Goal: Information Seeking & Learning: Learn about a topic

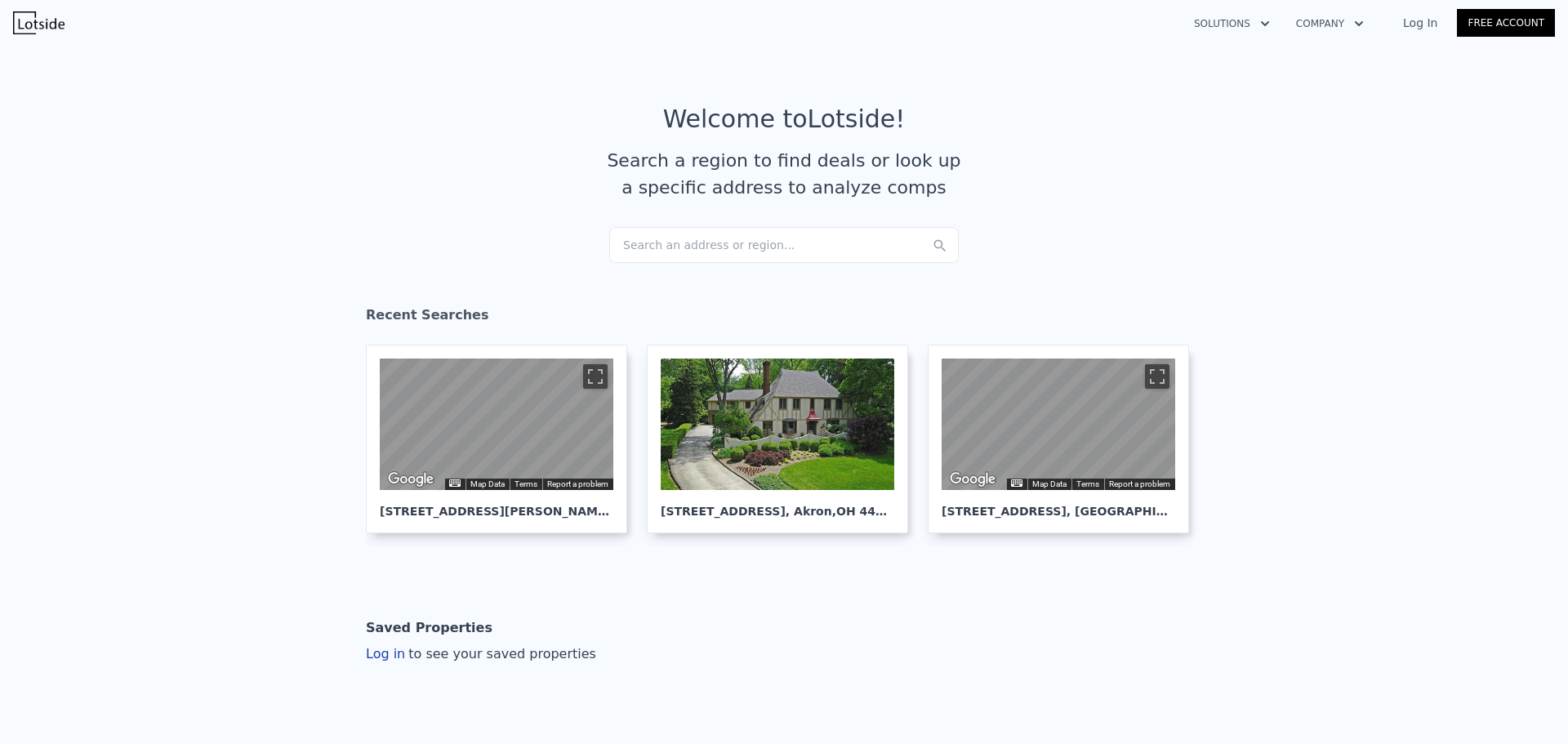
click at [823, 242] on div "Search an address or region..." at bounding box center [784, 245] width 349 height 36
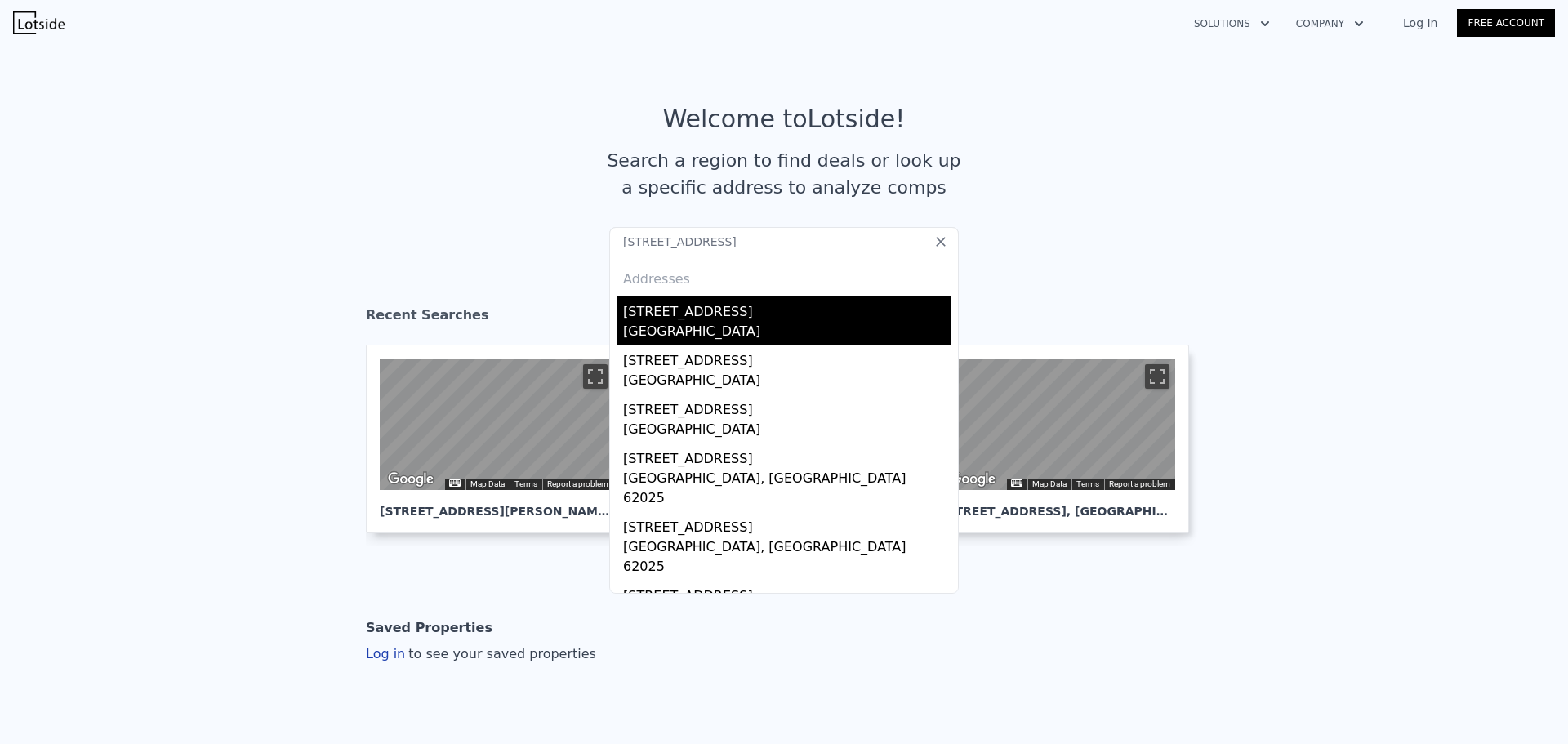
type input "[STREET_ADDRESS]"
click at [743, 321] on div "[STREET_ADDRESS]" at bounding box center [787, 309] width 328 height 26
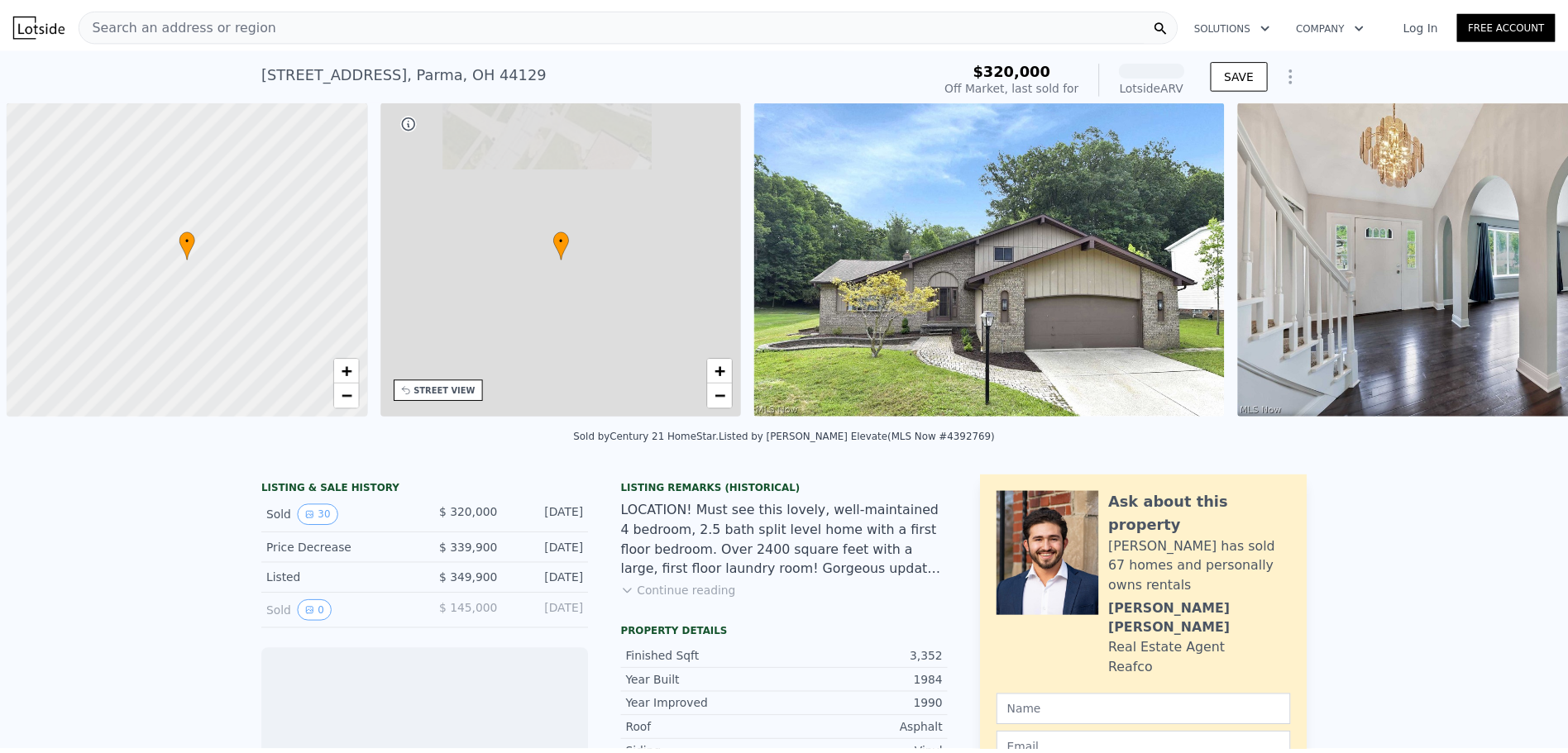
scroll to position [0, 7]
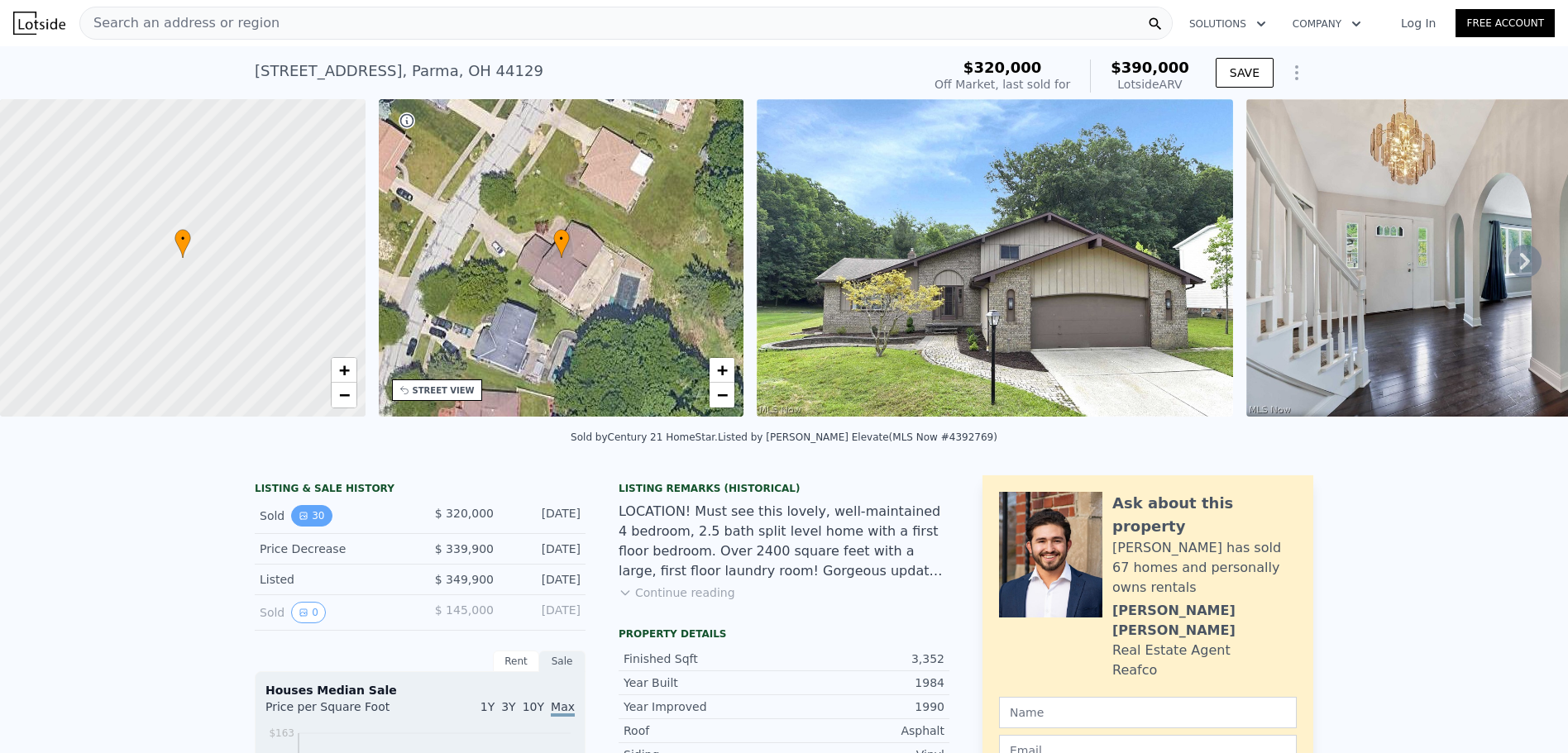
click at [298, 521] on icon "View historical data" at bounding box center [303, 516] width 10 height 10
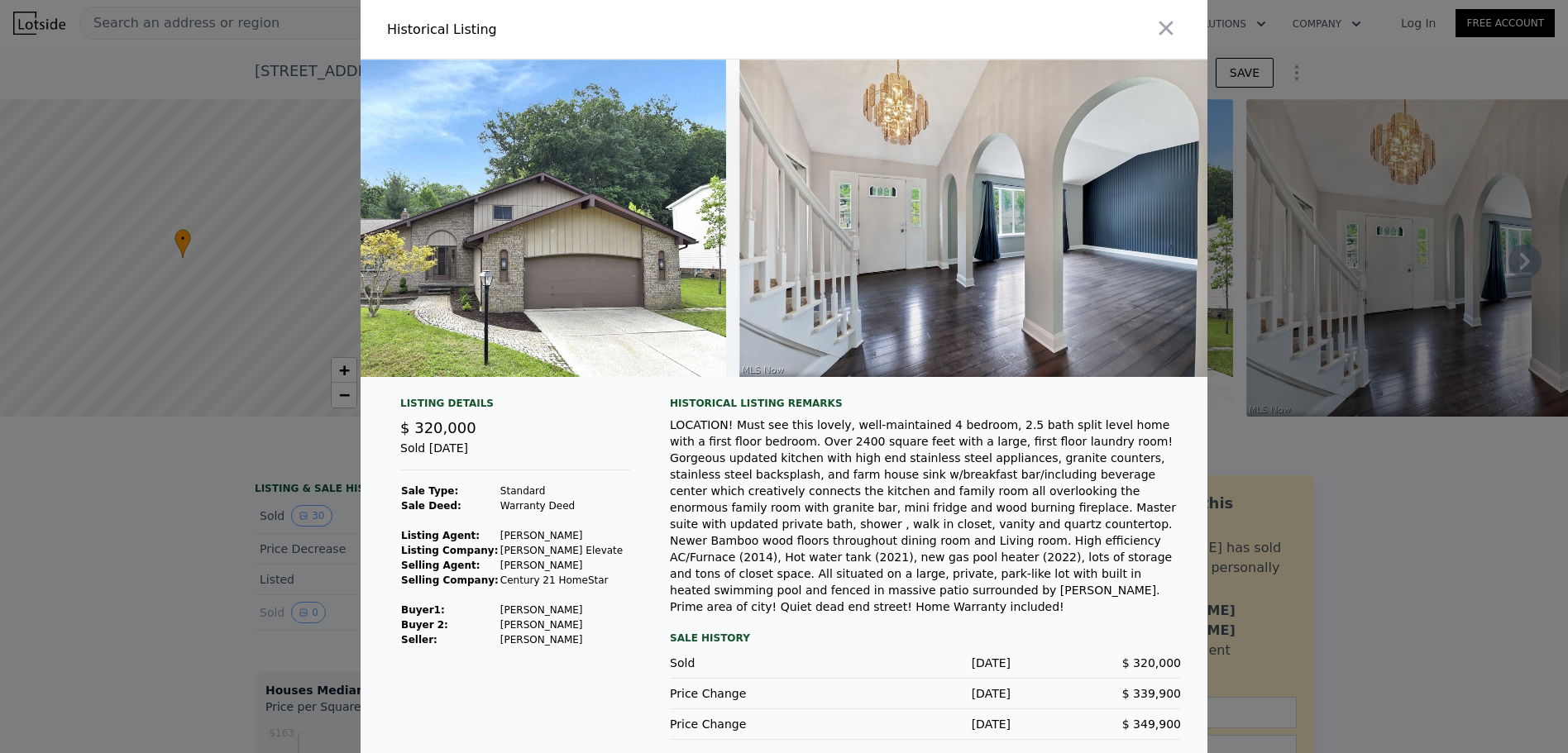
scroll to position [0, 132]
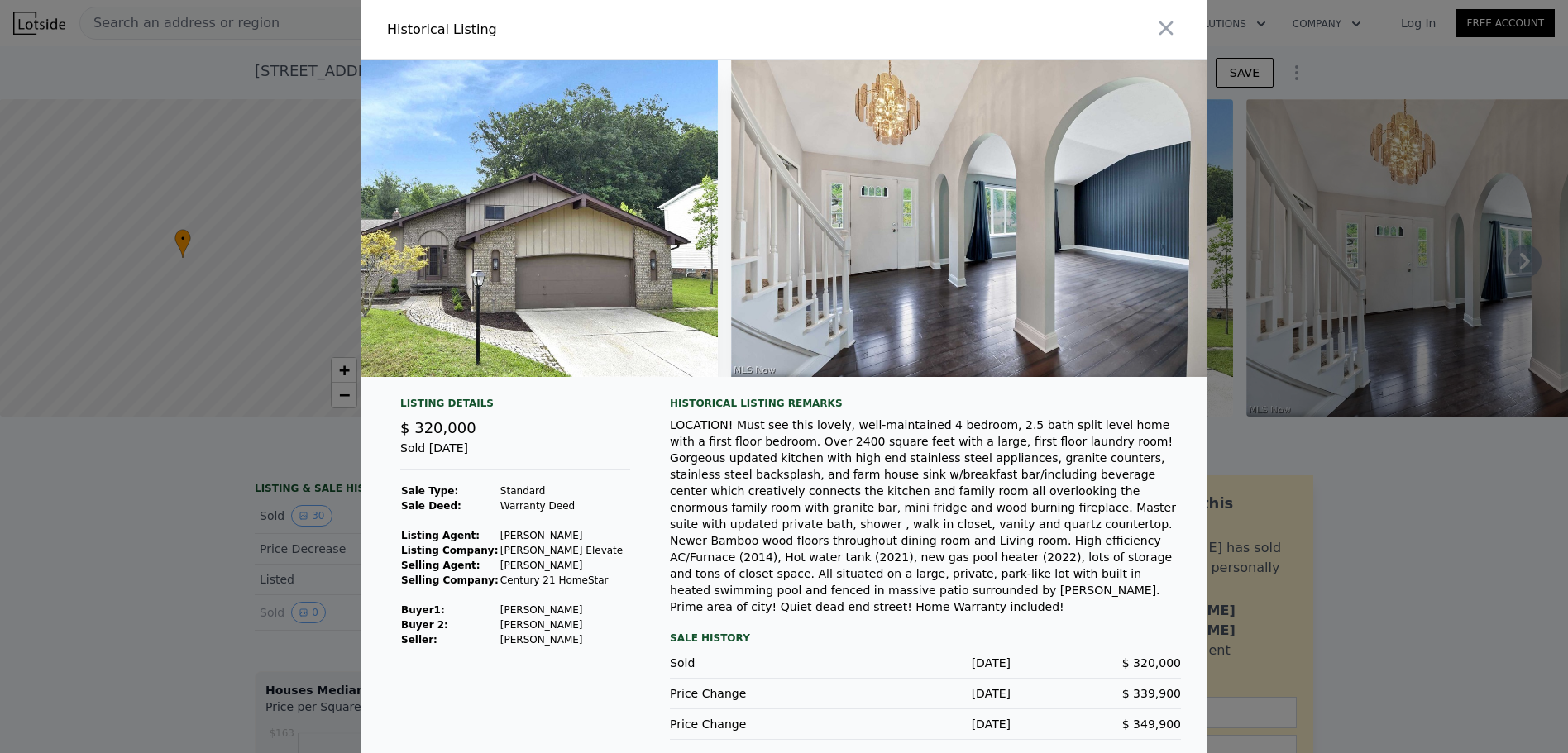
click at [325, 582] on div at bounding box center [784, 376] width 1568 height 753
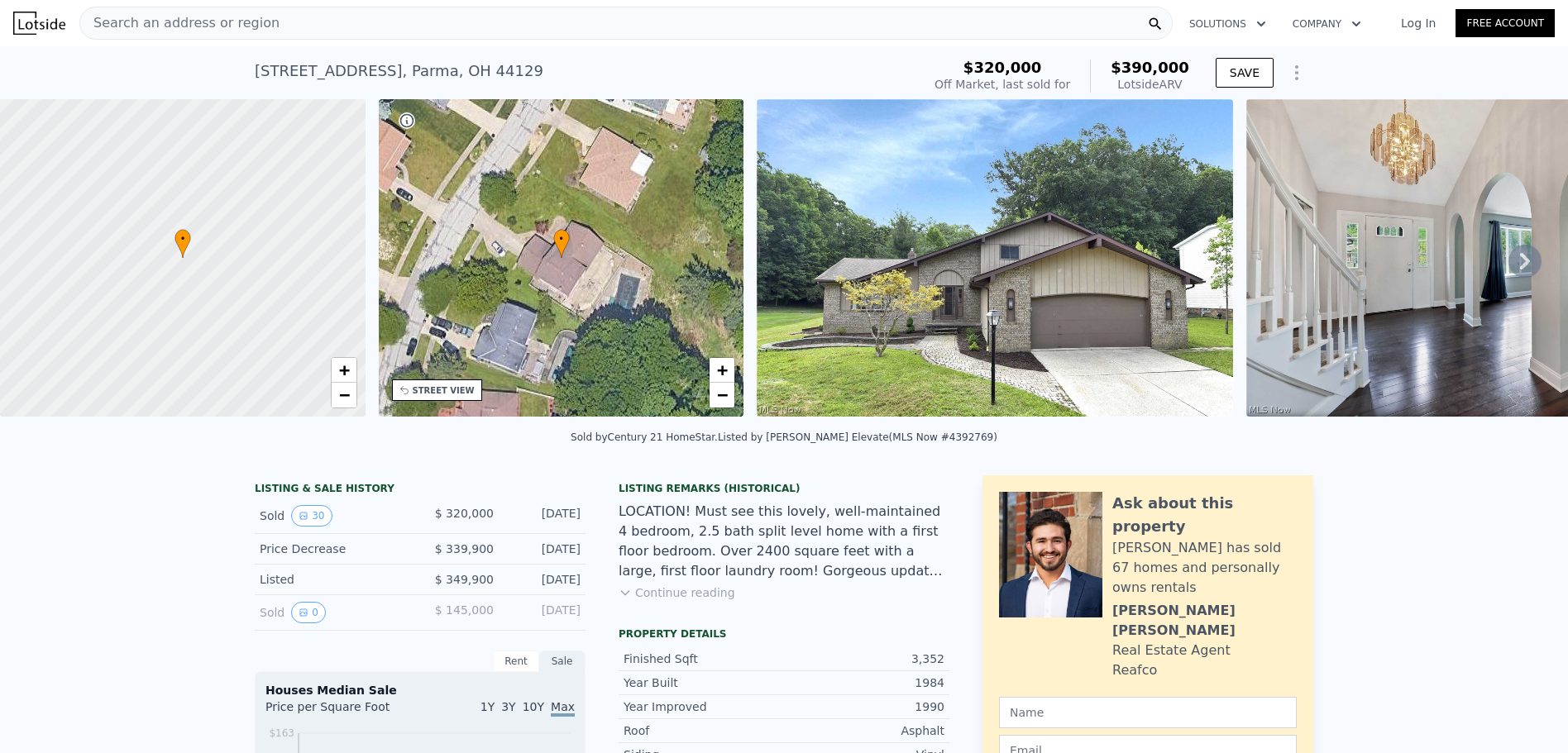
click at [434, 616] on div "$ 145,000" at bounding box center [456, 613] width 73 height 22
click at [457, 576] on div "Listed $ 349,900 [DATE]" at bounding box center [420, 580] width 331 height 31
click at [454, 586] on span "$ 349,900" at bounding box center [463, 579] width 58 height 13
click at [313, 619] on button "0" at bounding box center [308, 613] width 35 height 22
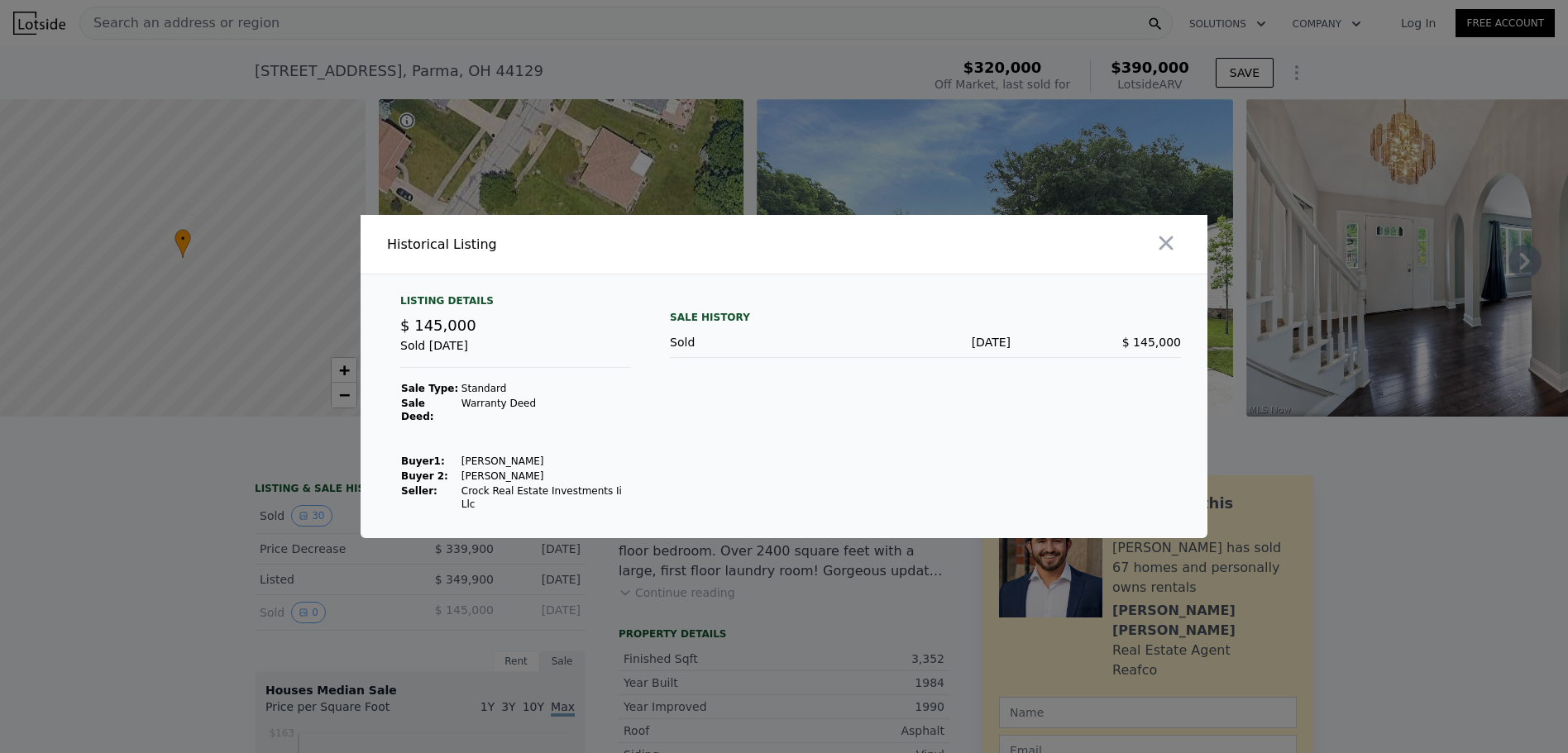
click at [322, 589] on div at bounding box center [784, 376] width 1568 height 753
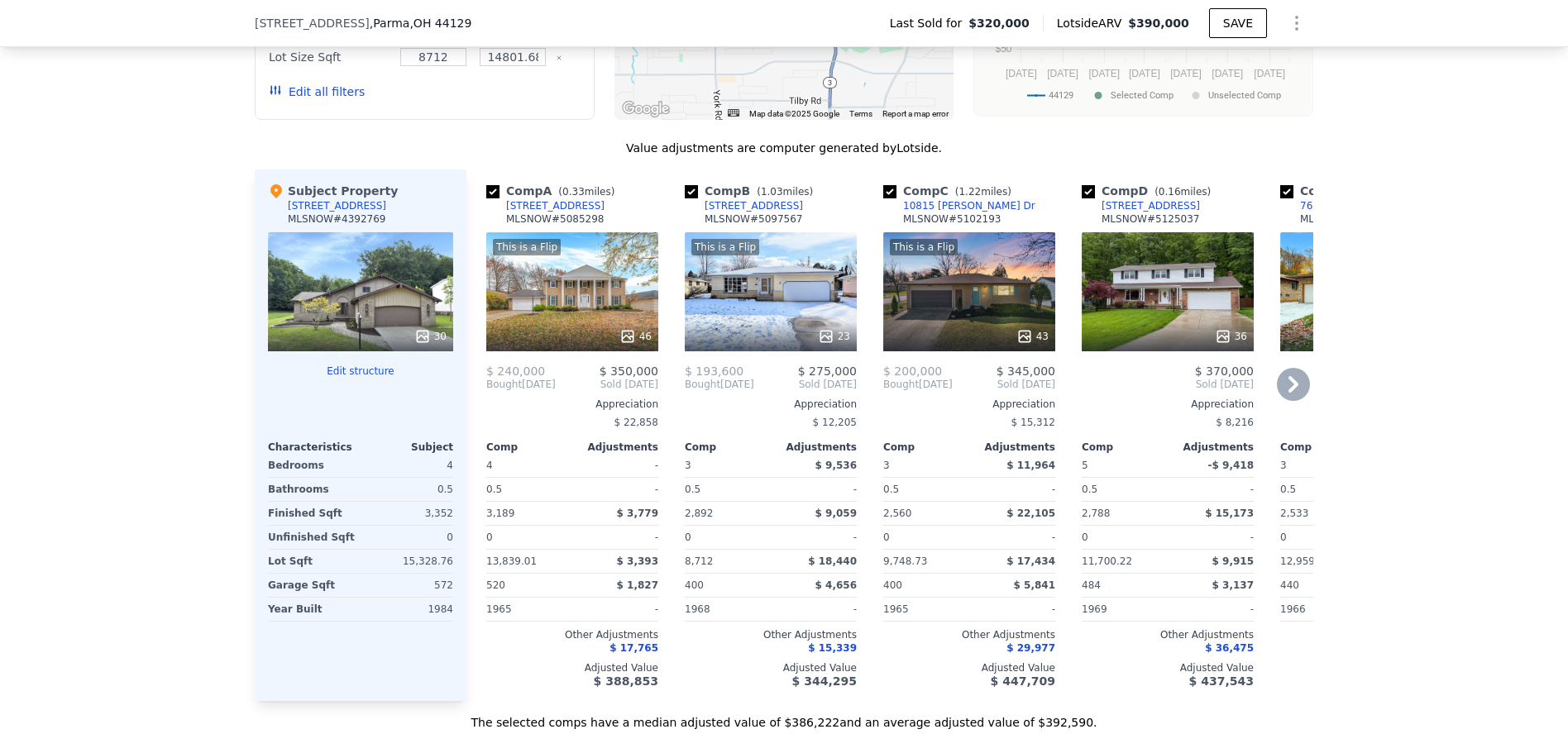
scroll to position [1648, 0]
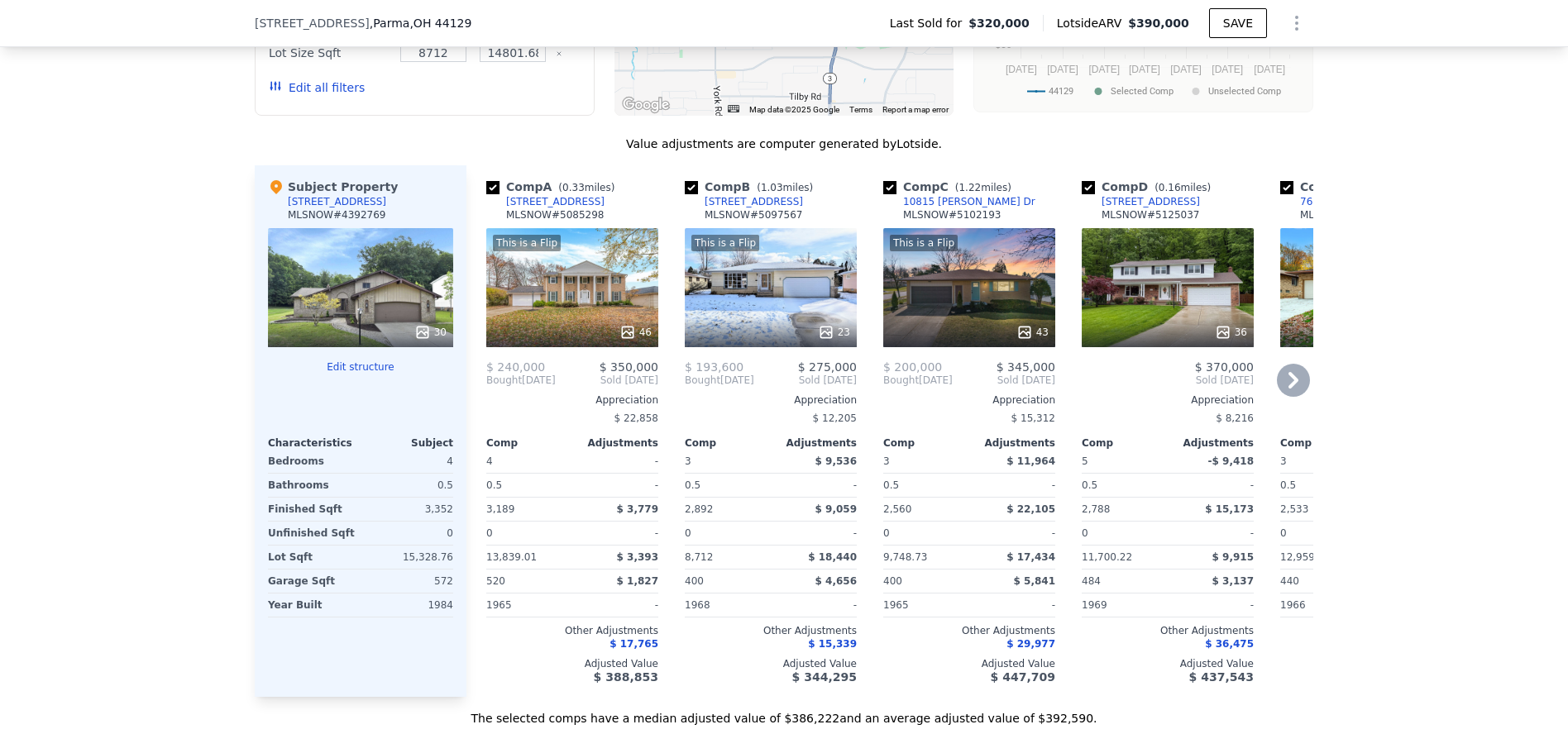
click at [793, 311] on div "This is a Flip 23" at bounding box center [771, 288] width 172 height 120
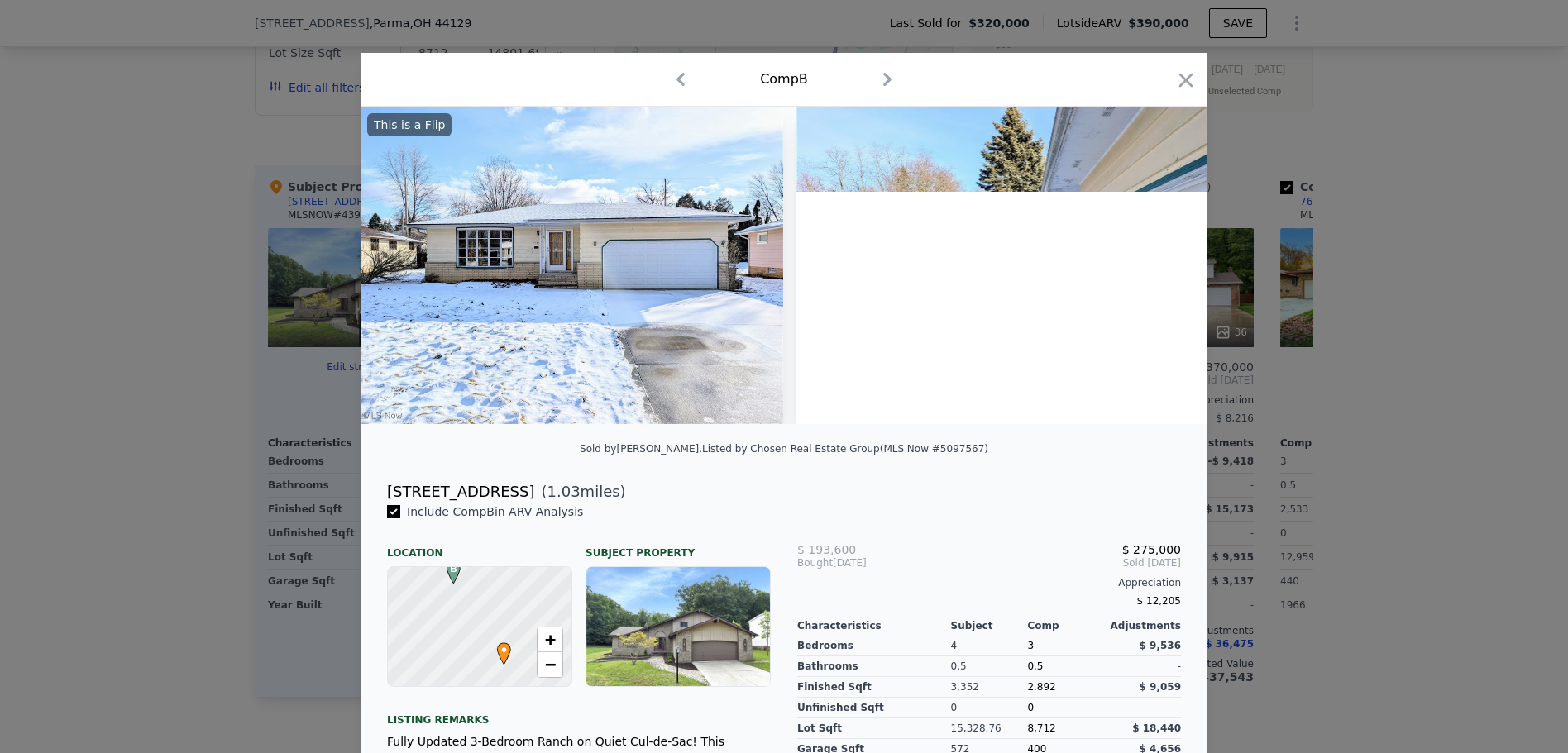
scroll to position [220, 0]
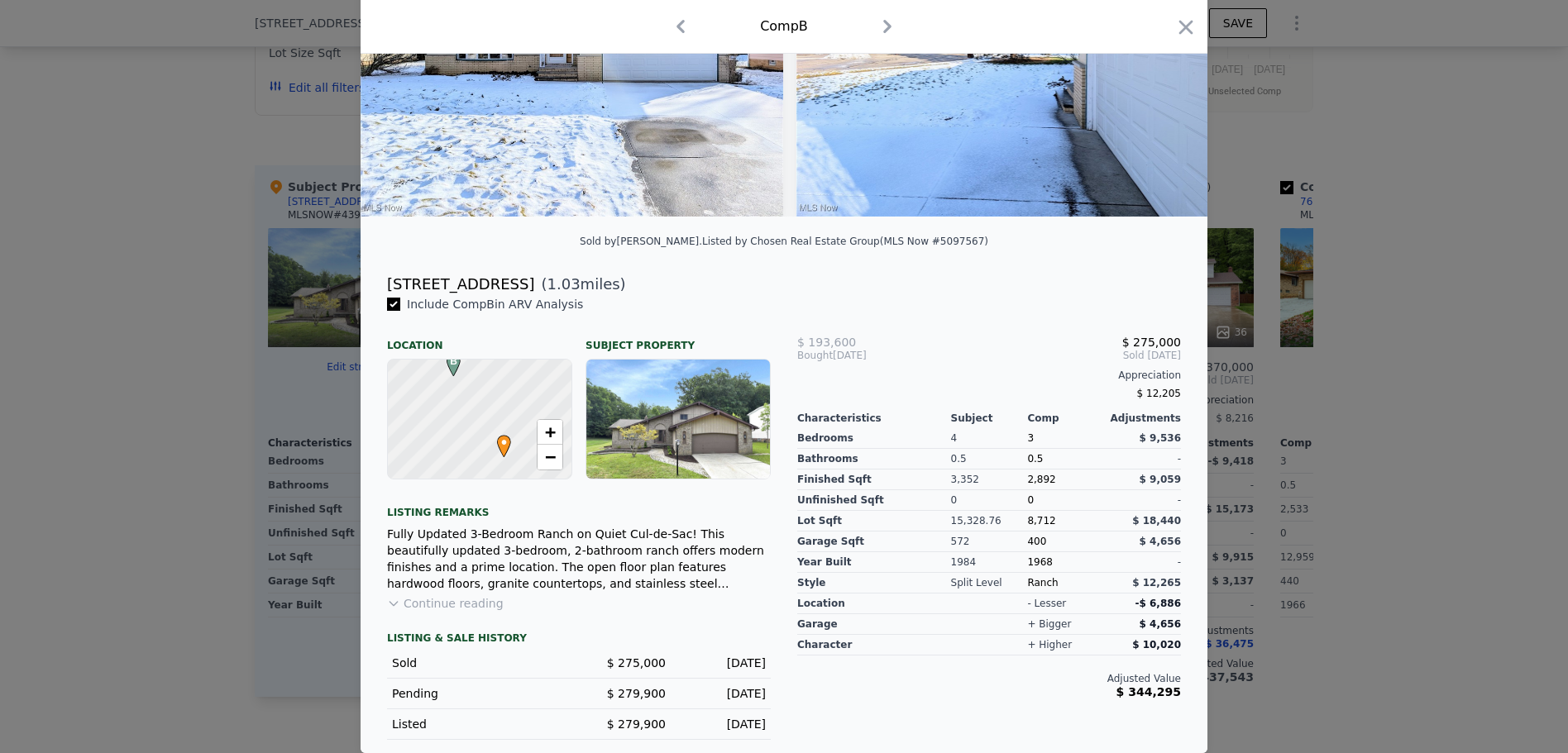
click at [296, 460] on div at bounding box center [784, 376] width 1568 height 753
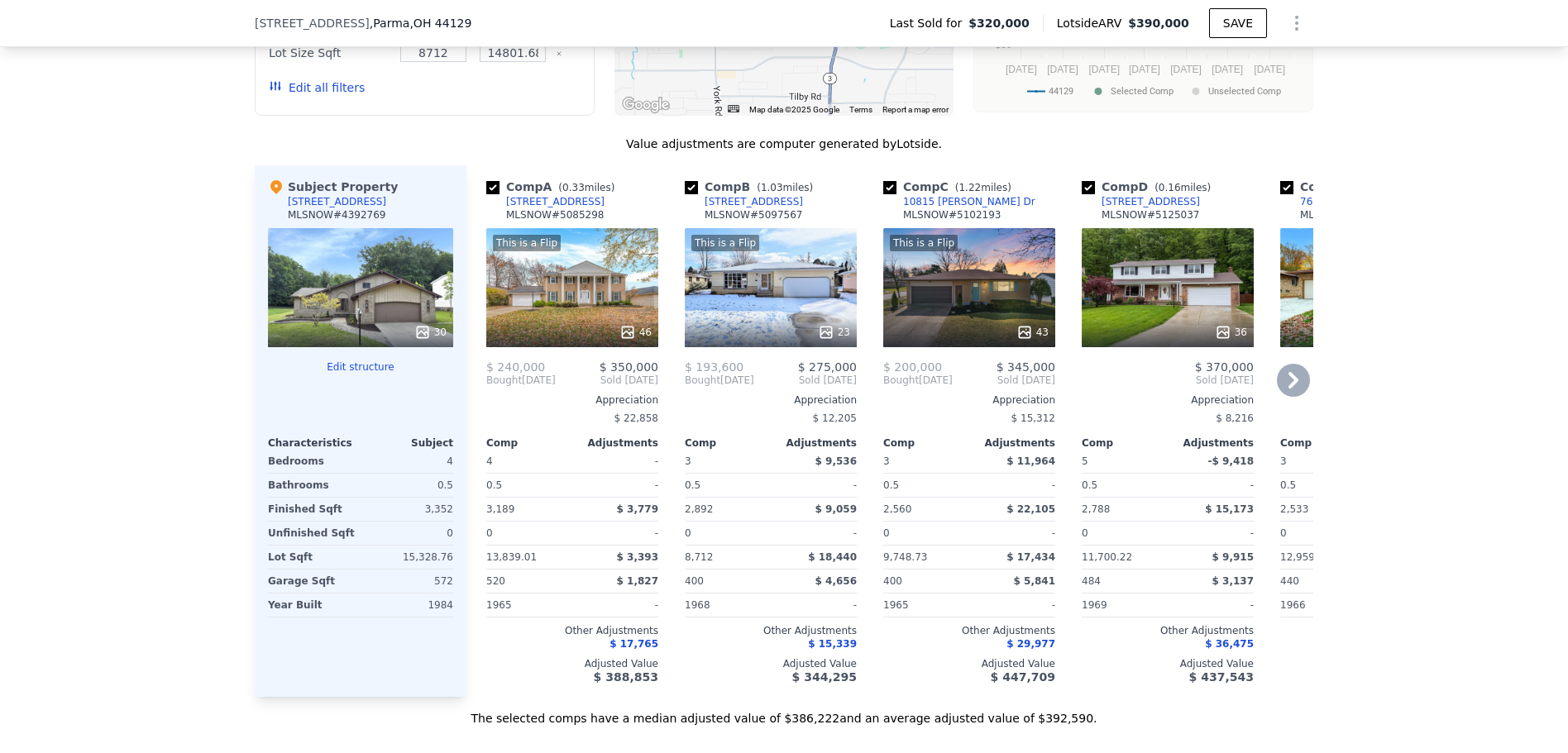
click at [982, 302] on div "This is a Flip 43" at bounding box center [969, 288] width 172 height 120
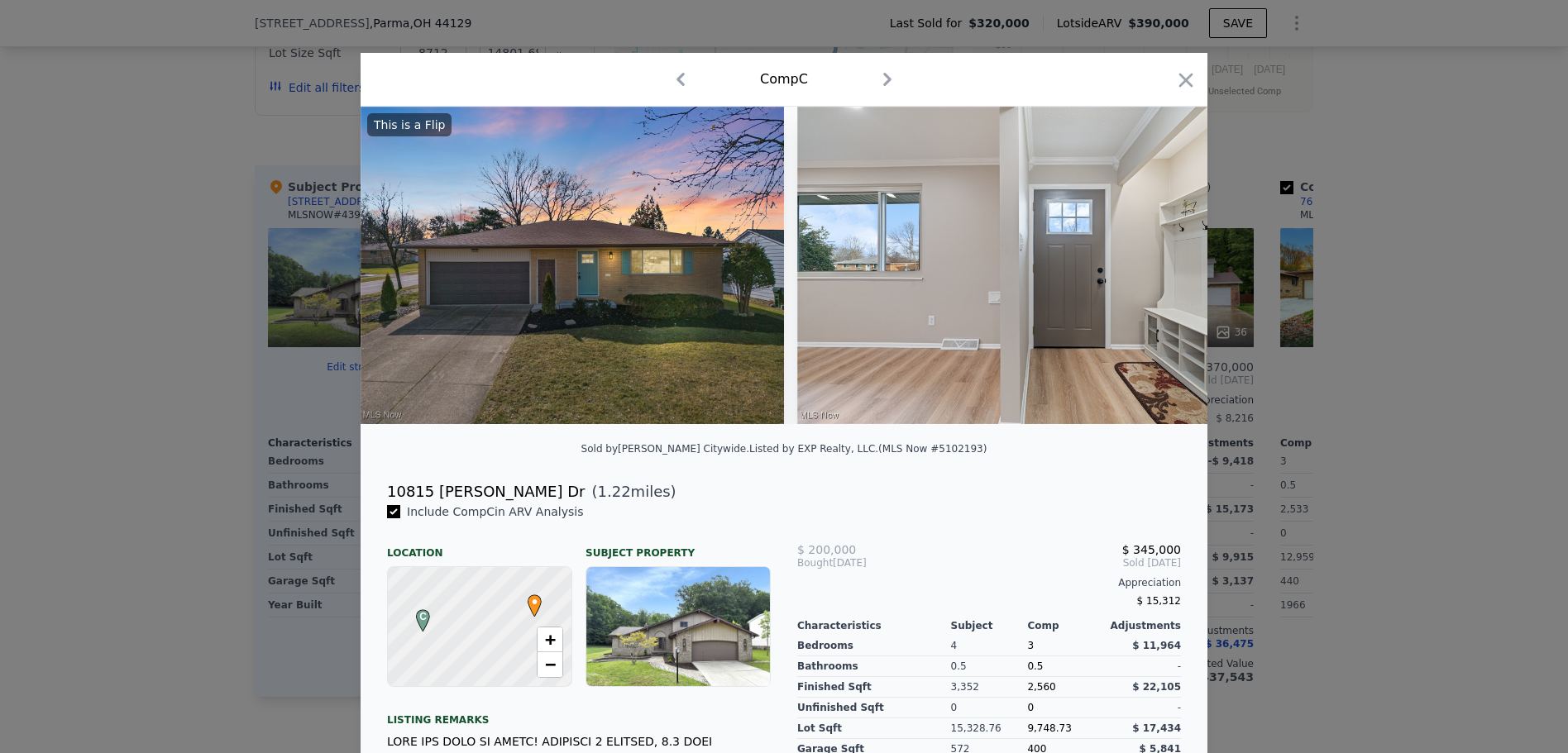
scroll to position [220, 0]
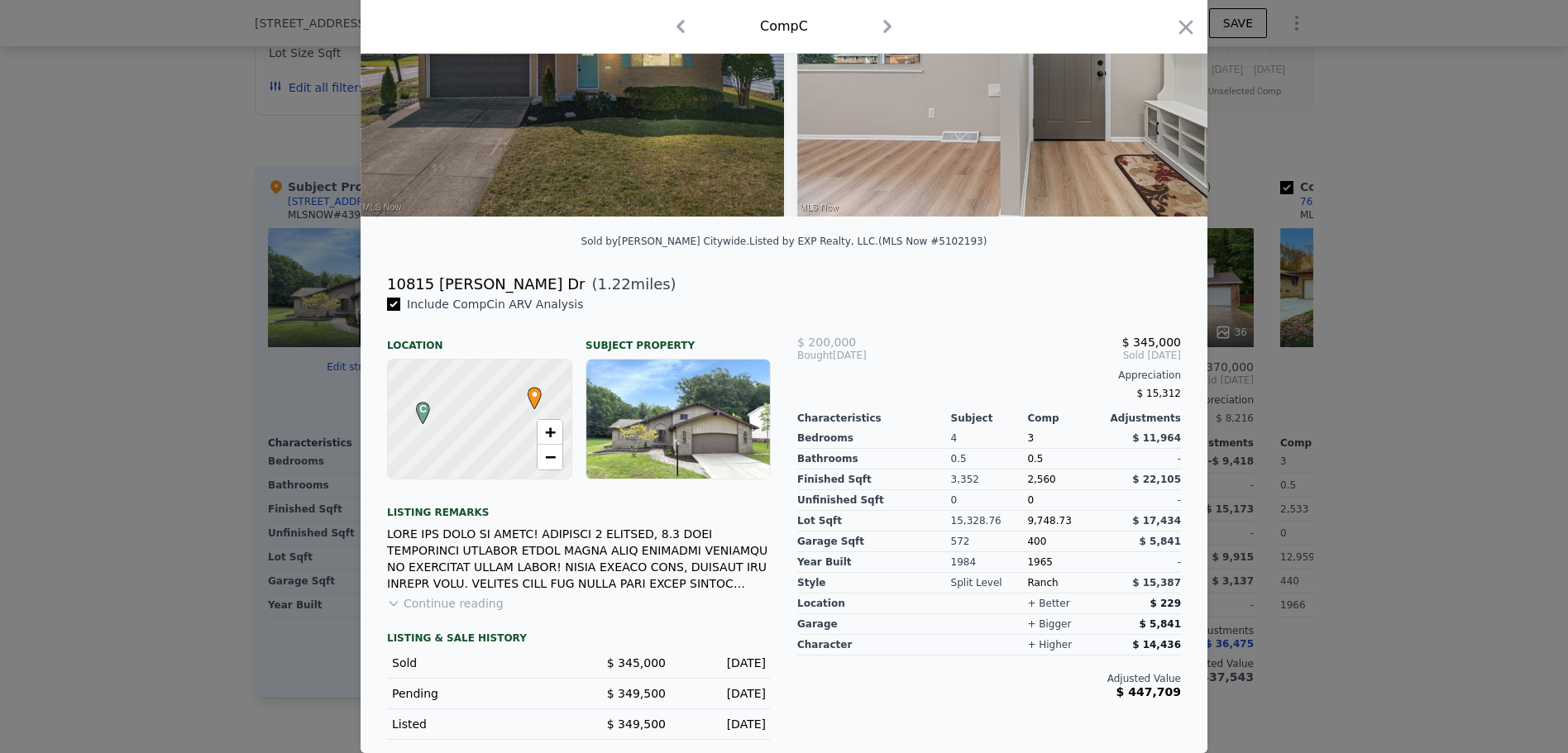
click at [429, 638] on div "LISTING & SALE HISTORY" at bounding box center [579, 639] width 383 height 17
click at [438, 604] on button "Continue reading" at bounding box center [446, 604] width 117 height 17
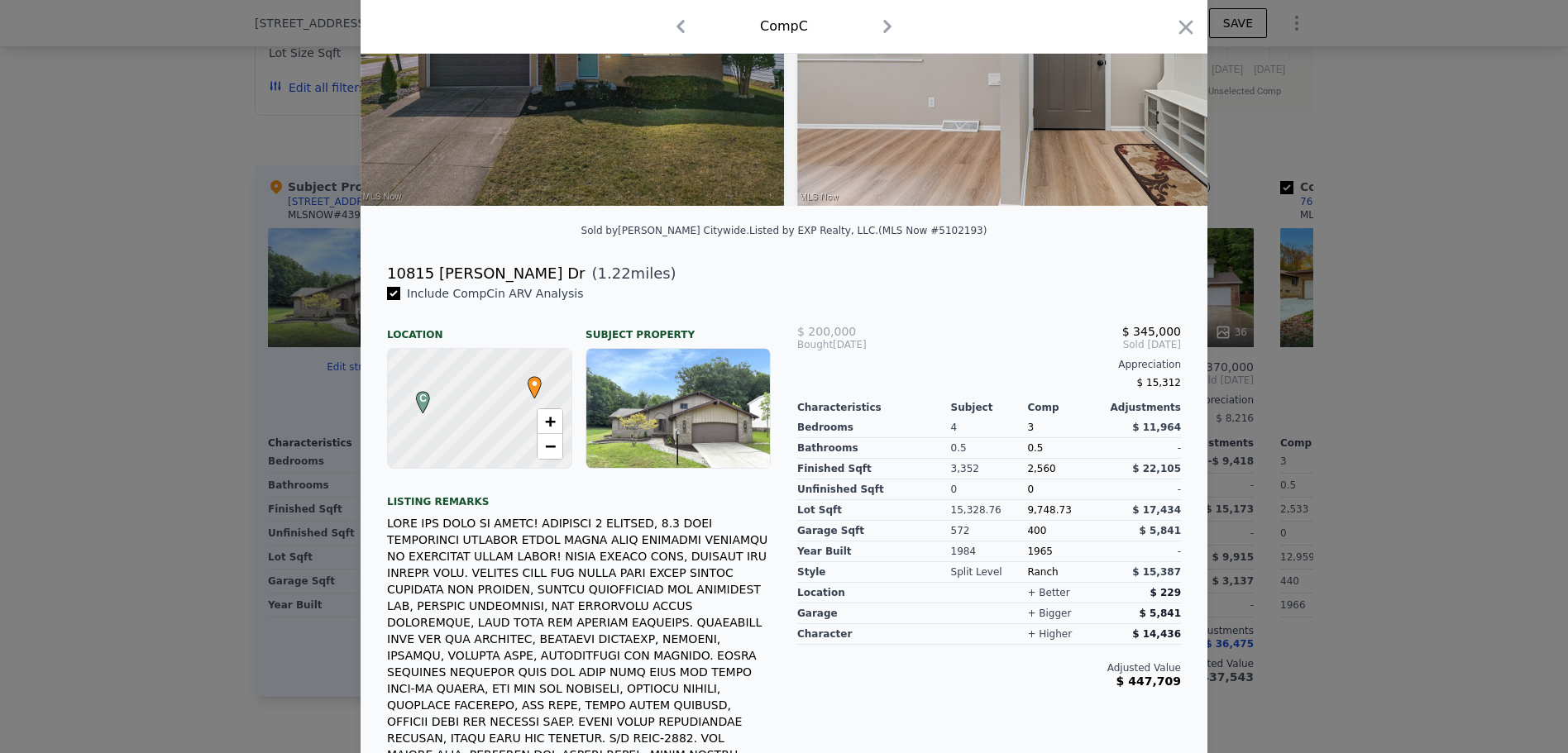
scroll to position [0, 0]
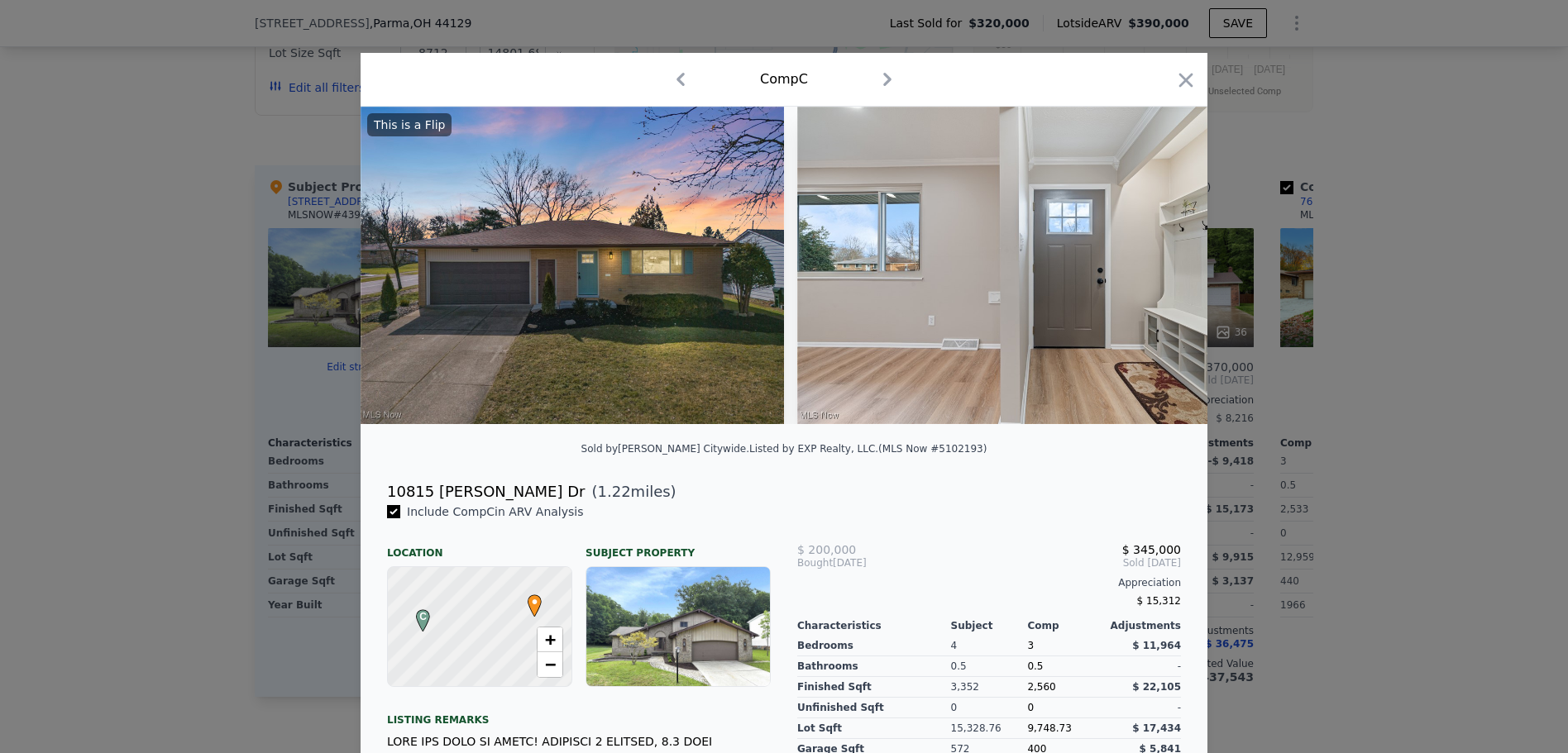
click at [1414, 214] on div at bounding box center [784, 376] width 1568 height 753
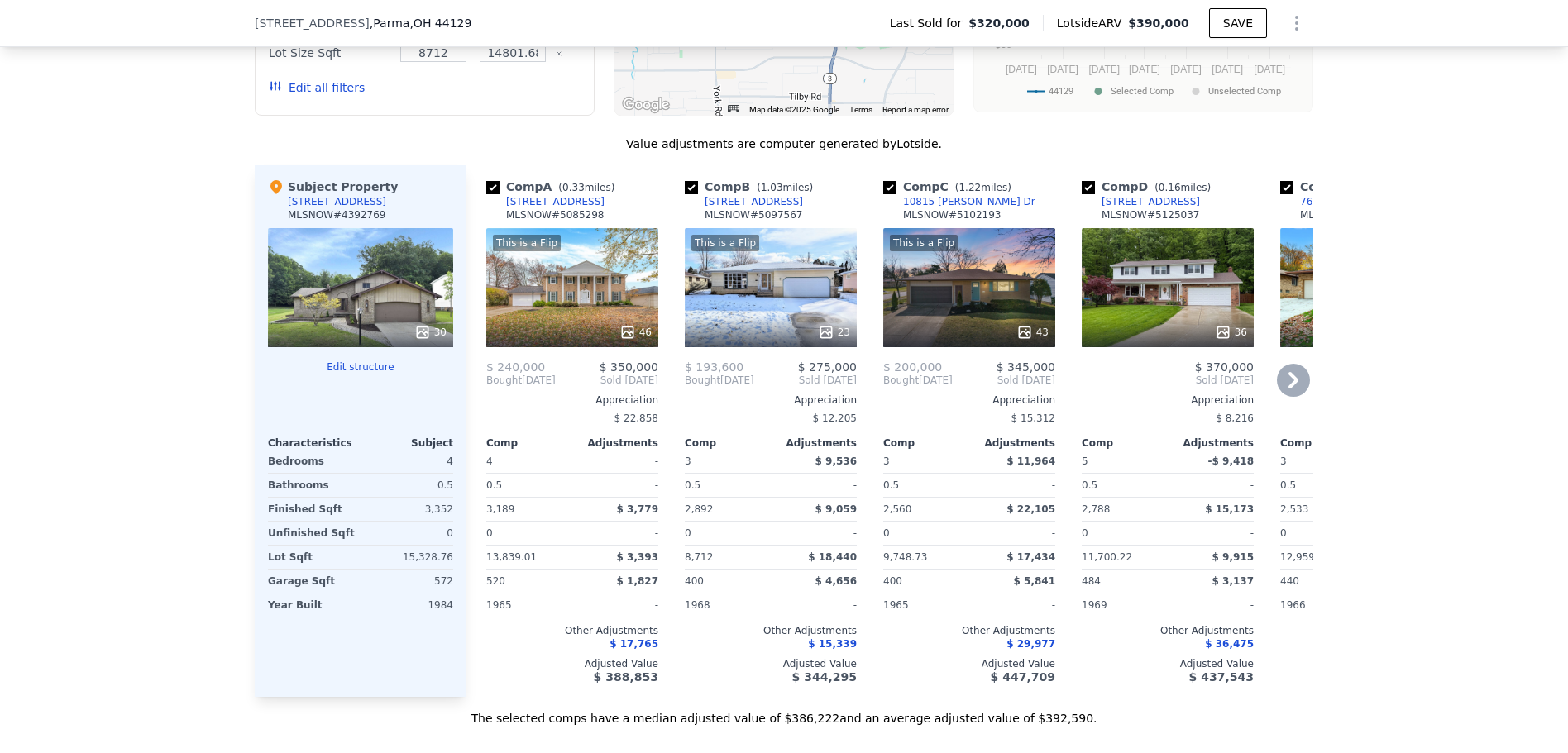
click at [1107, 289] on div "36" at bounding box center [1168, 288] width 172 height 120
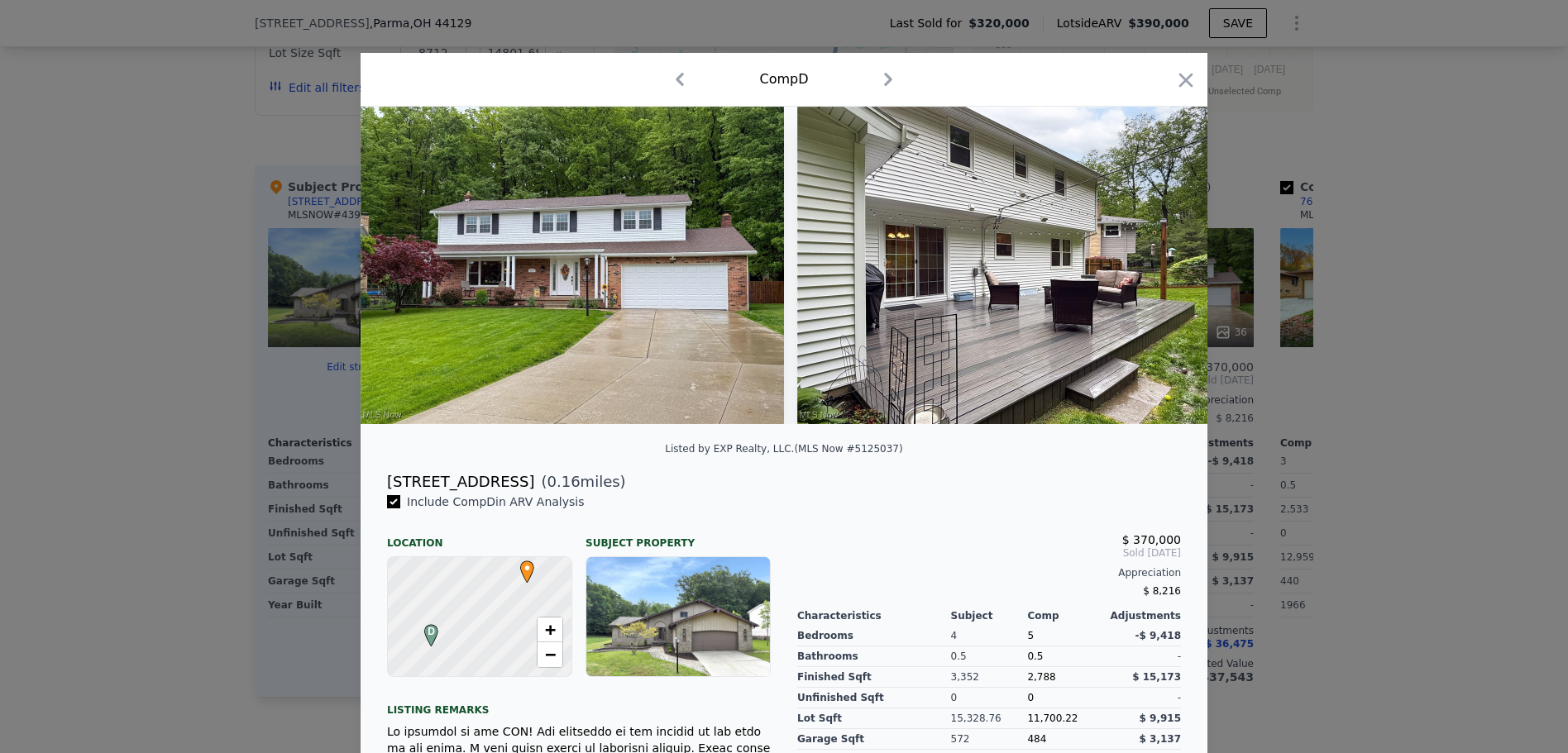
click at [884, 81] on icon "button" at bounding box center [887, 79] width 27 height 27
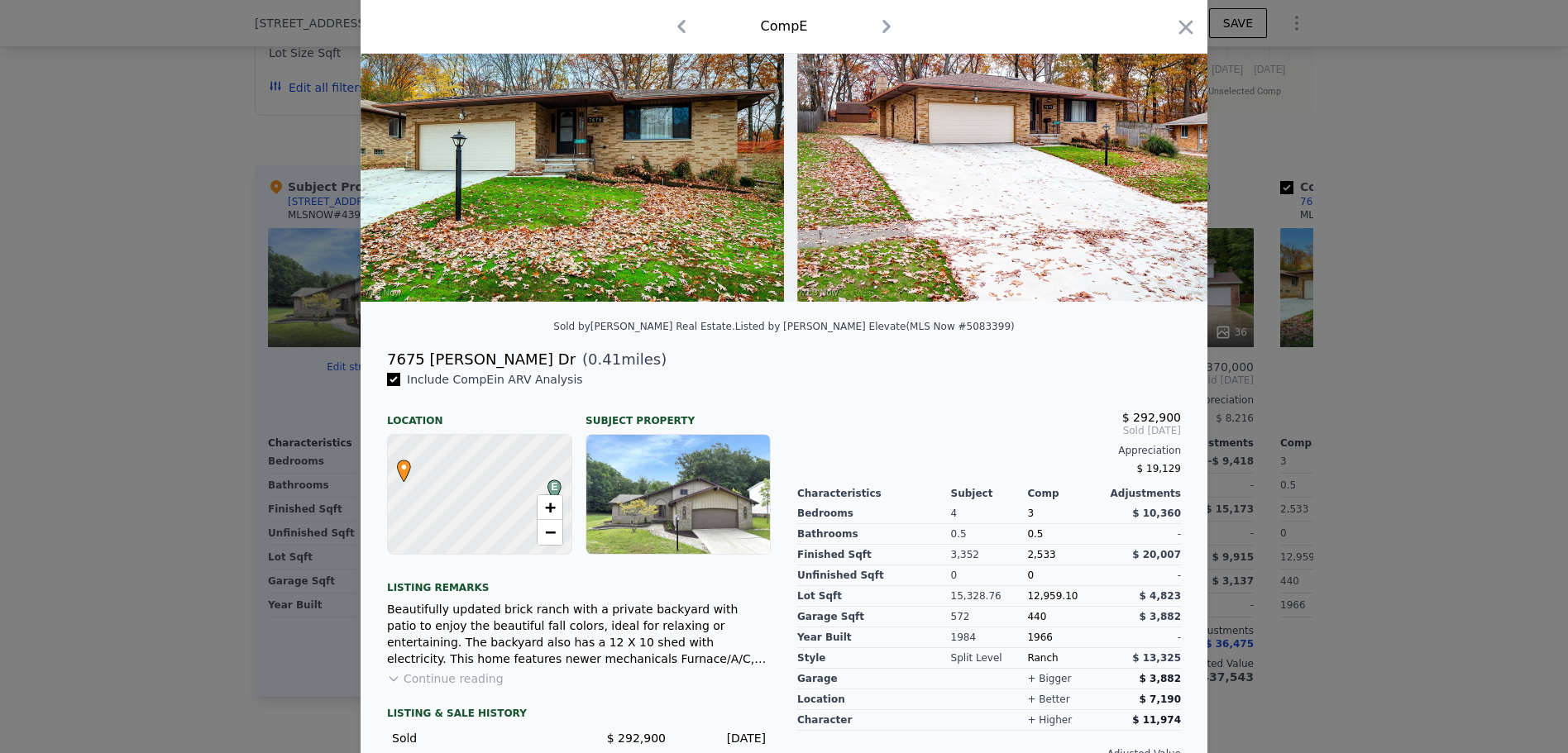
scroll to position [210, 0]
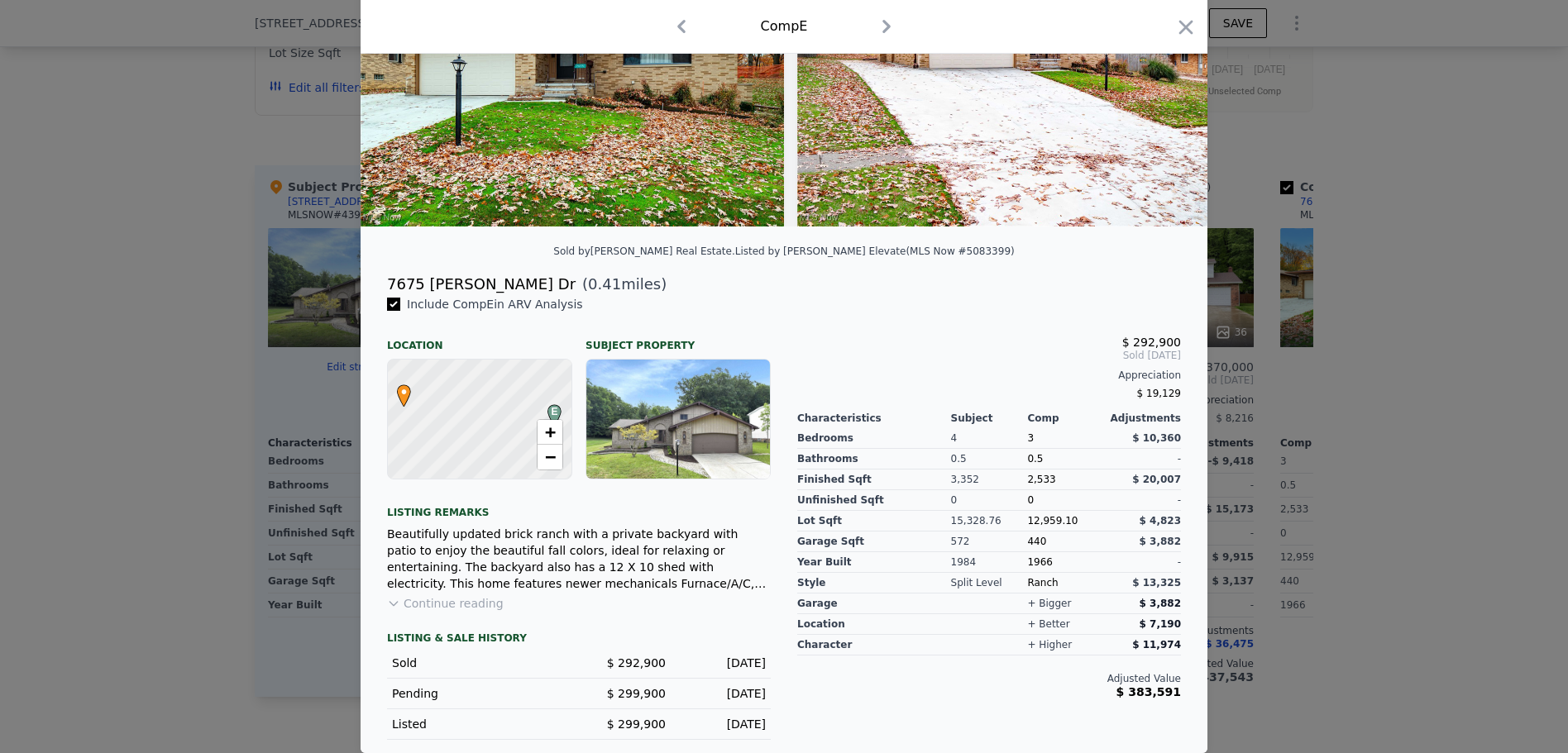
click at [475, 607] on button "Continue reading" at bounding box center [446, 604] width 117 height 17
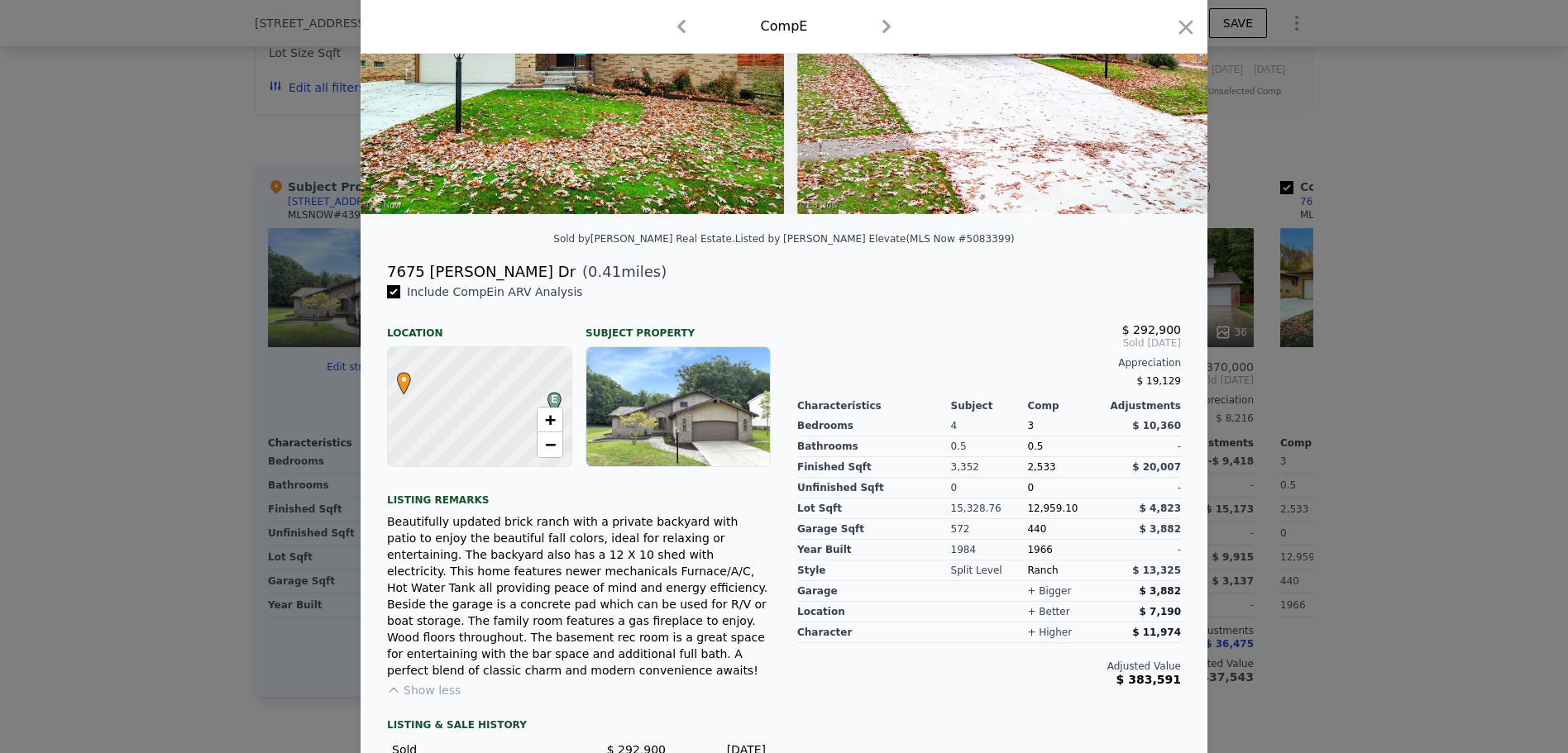
scroll to position [0, 0]
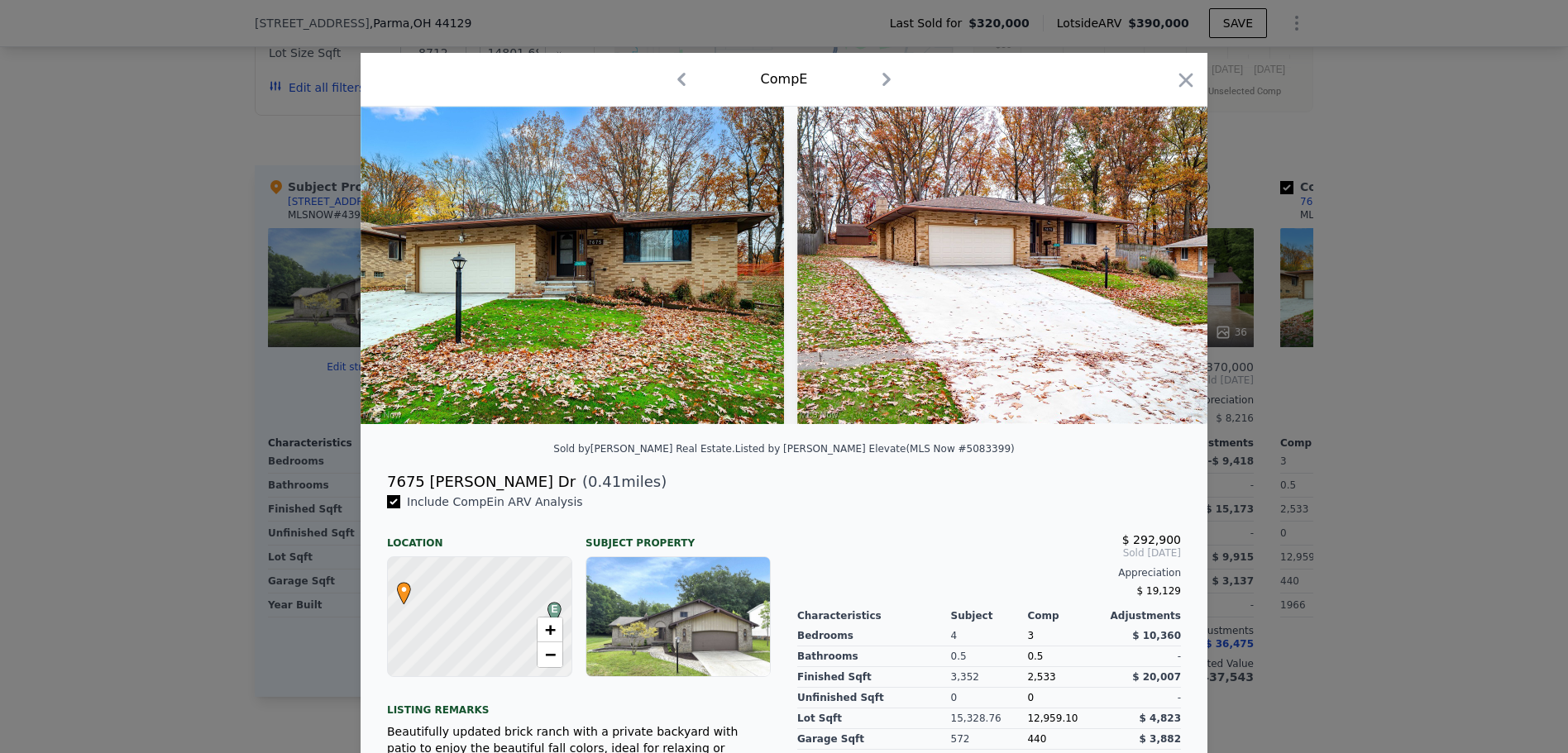
click at [1378, 236] on div at bounding box center [784, 376] width 1568 height 753
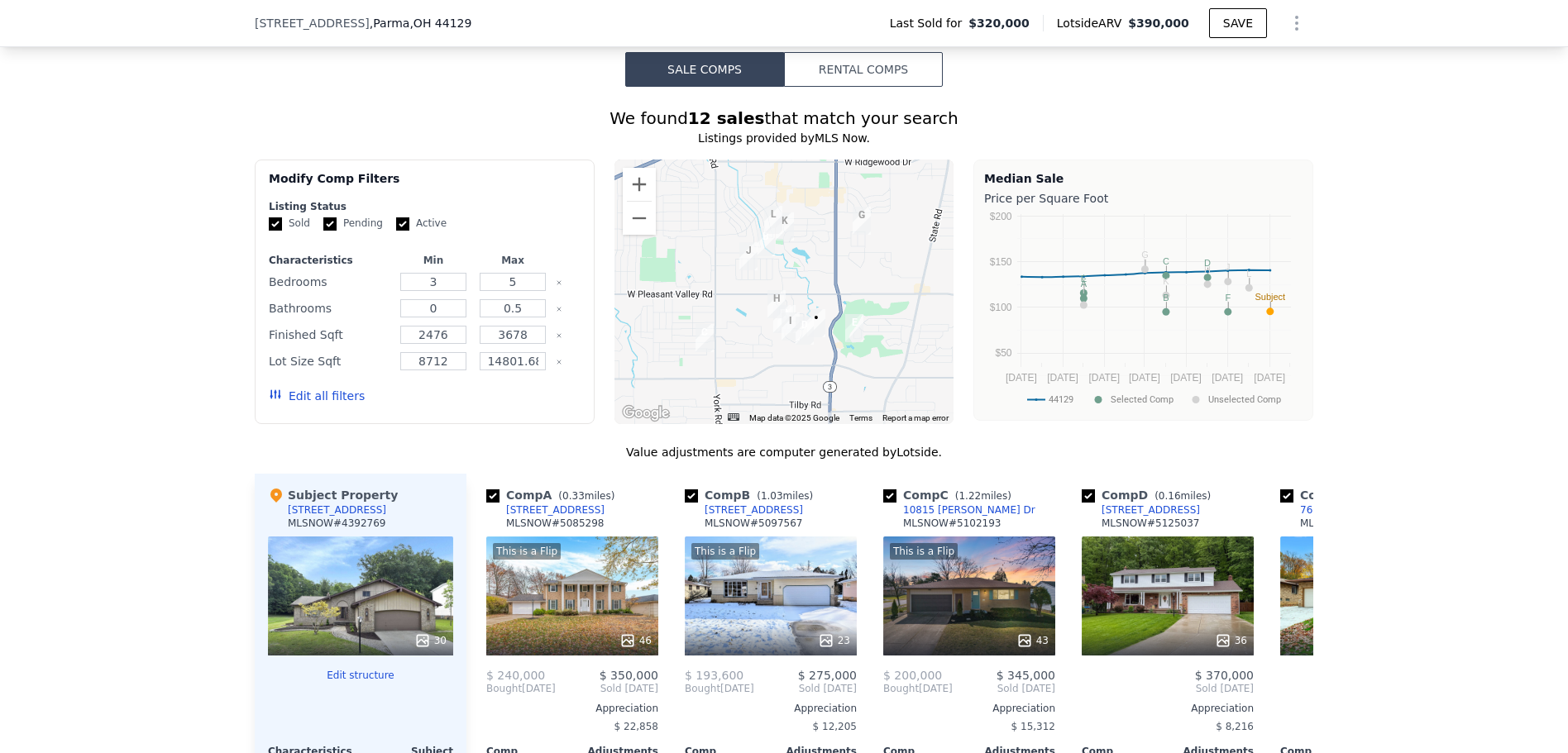
scroll to position [1483, 0]
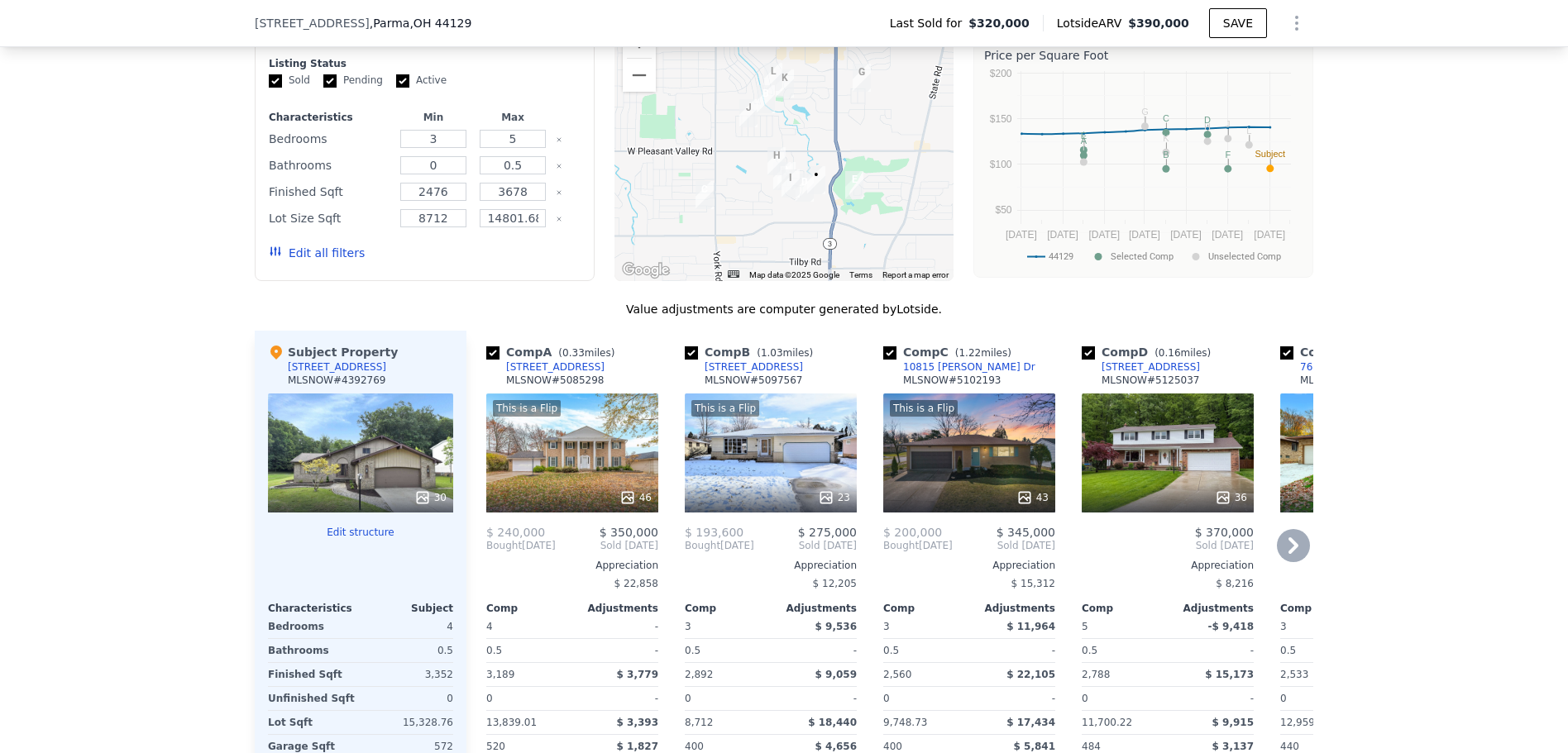
click at [829, 552] on span "Sold [DATE]" at bounding box center [805, 545] width 103 height 13
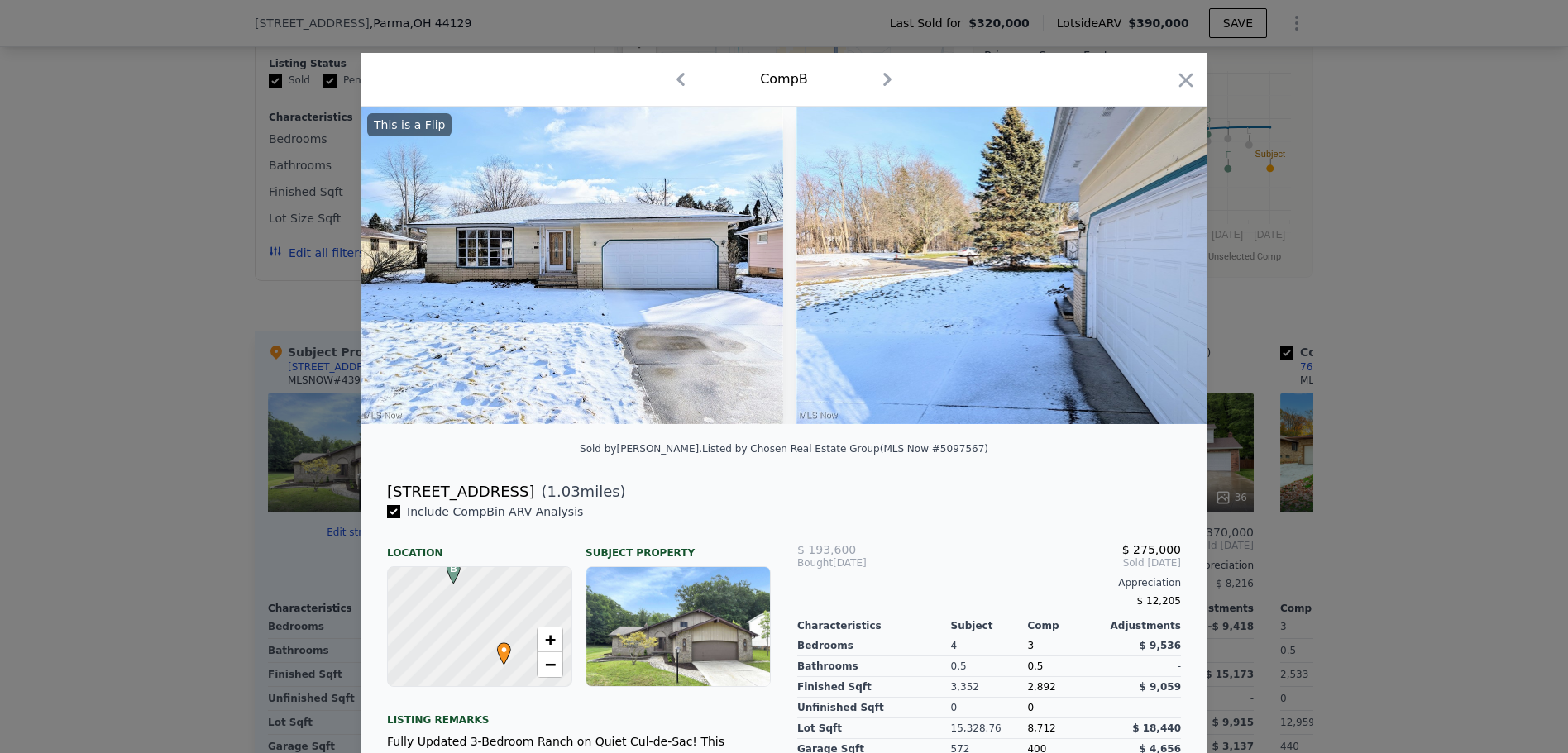
scroll to position [220, 0]
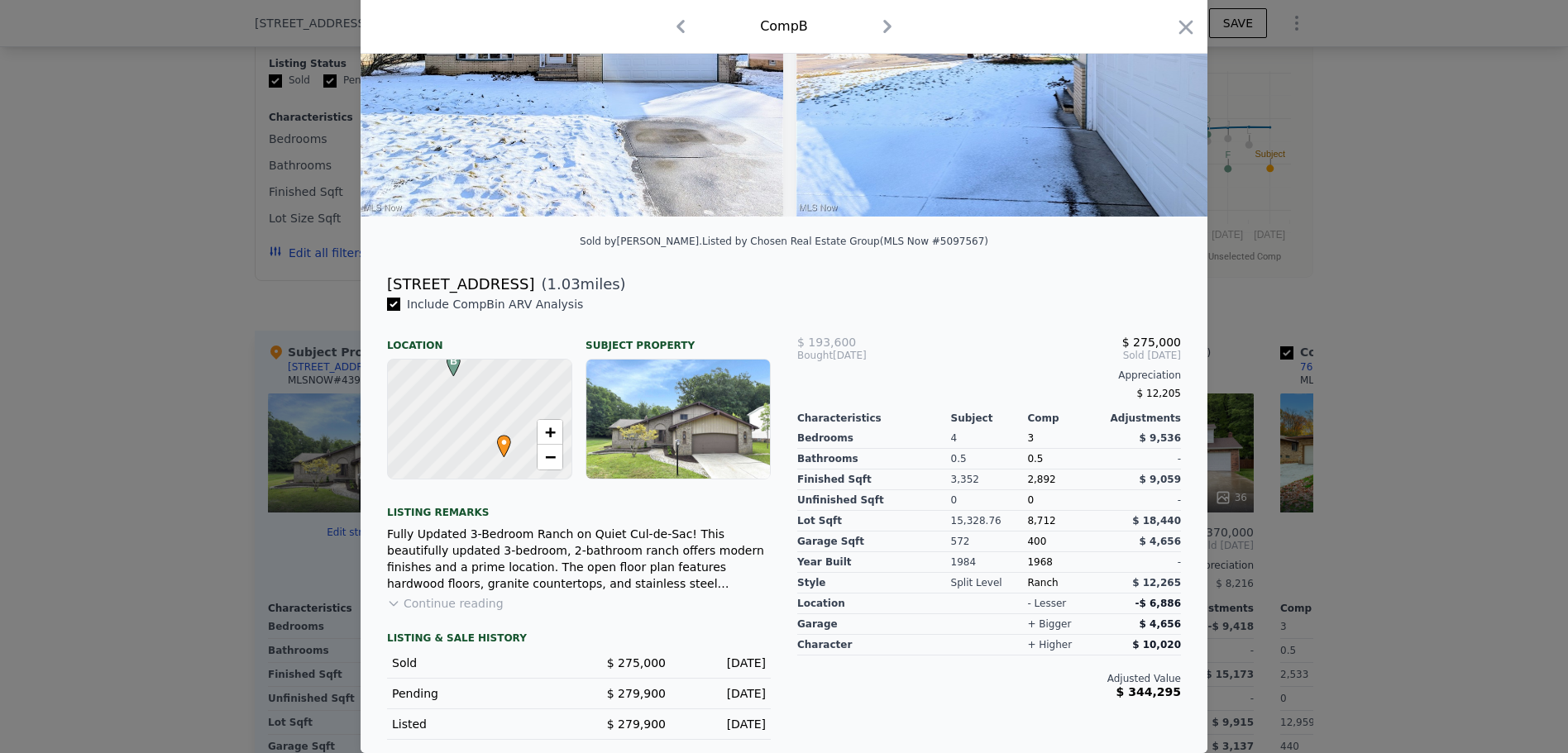
click at [400, 304] on span "Include Comp B in ARV Analysis" at bounding box center [495, 303] width 190 height 13
click at [391, 304] on input "checkbox" at bounding box center [393, 303] width 13 height 13
checkbox input "false"
click at [389, 304] on input "checkbox" at bounding box center [393, 303] width 13 height 13
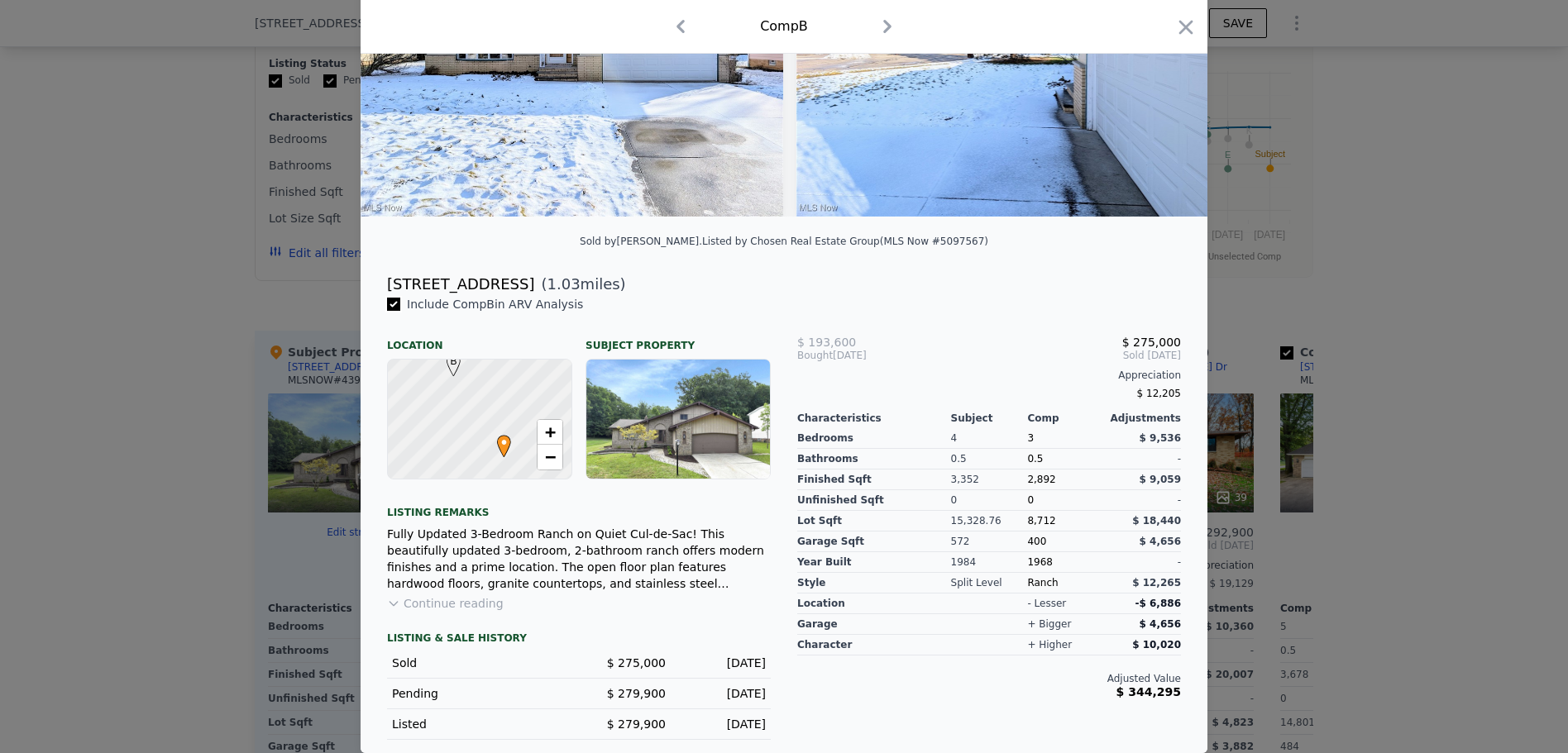
checkbox input "true"
click at [465, 597] on button "Continue reading" at bounding box center [446, 604] width 117 height 17
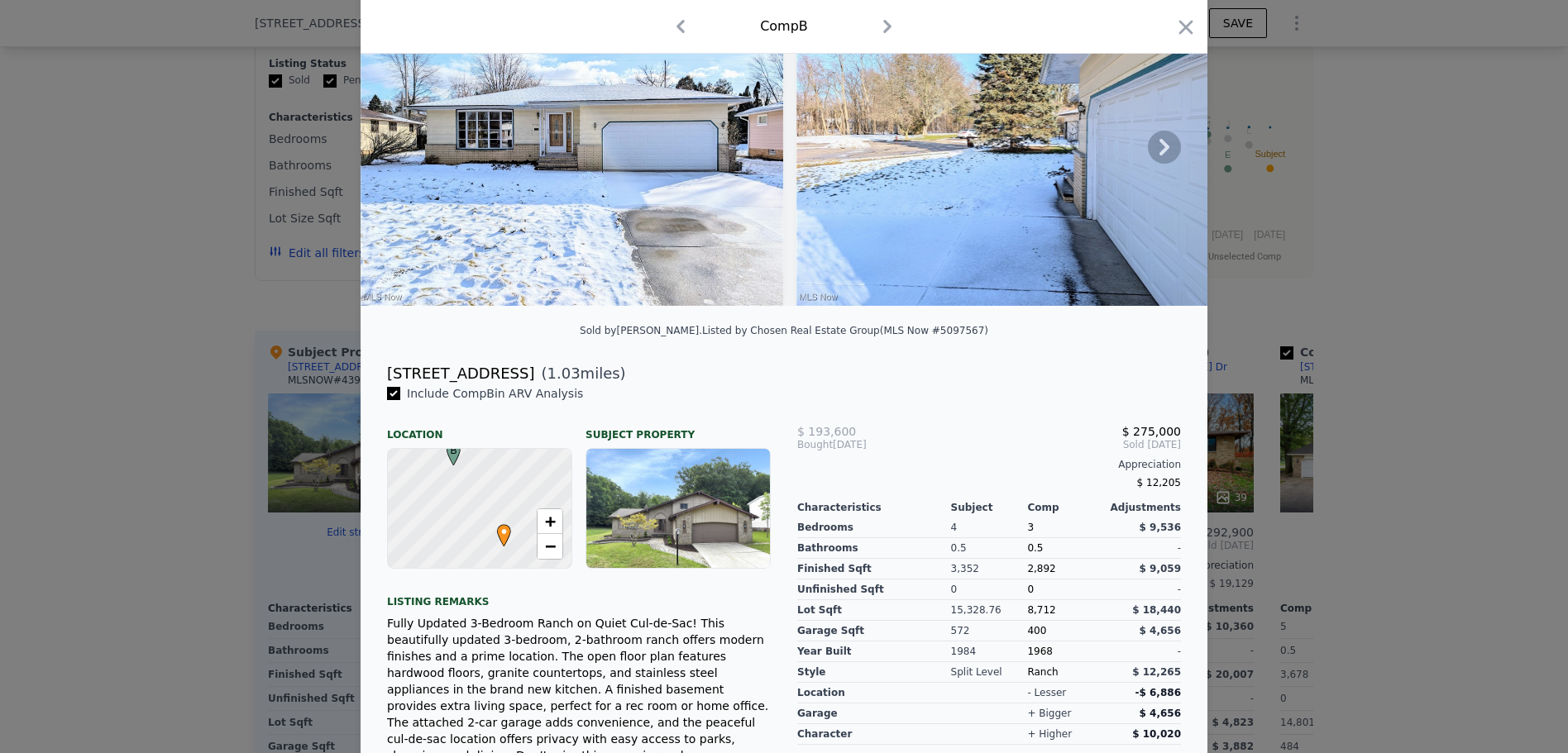
scroll to position [0, 0]
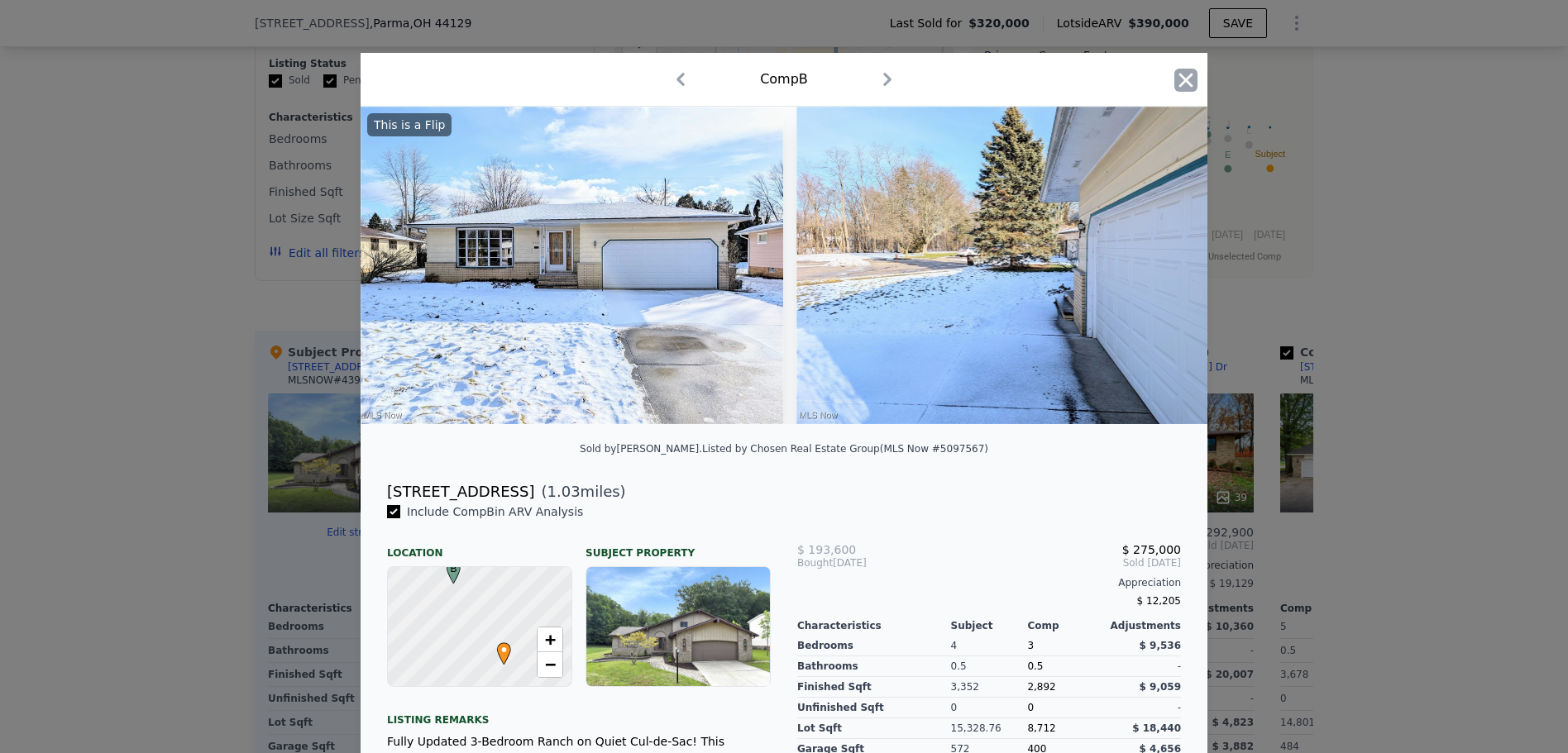
click at [1181, 81] on icon "button" at bounding box center [1186, 80] width 14 height 14
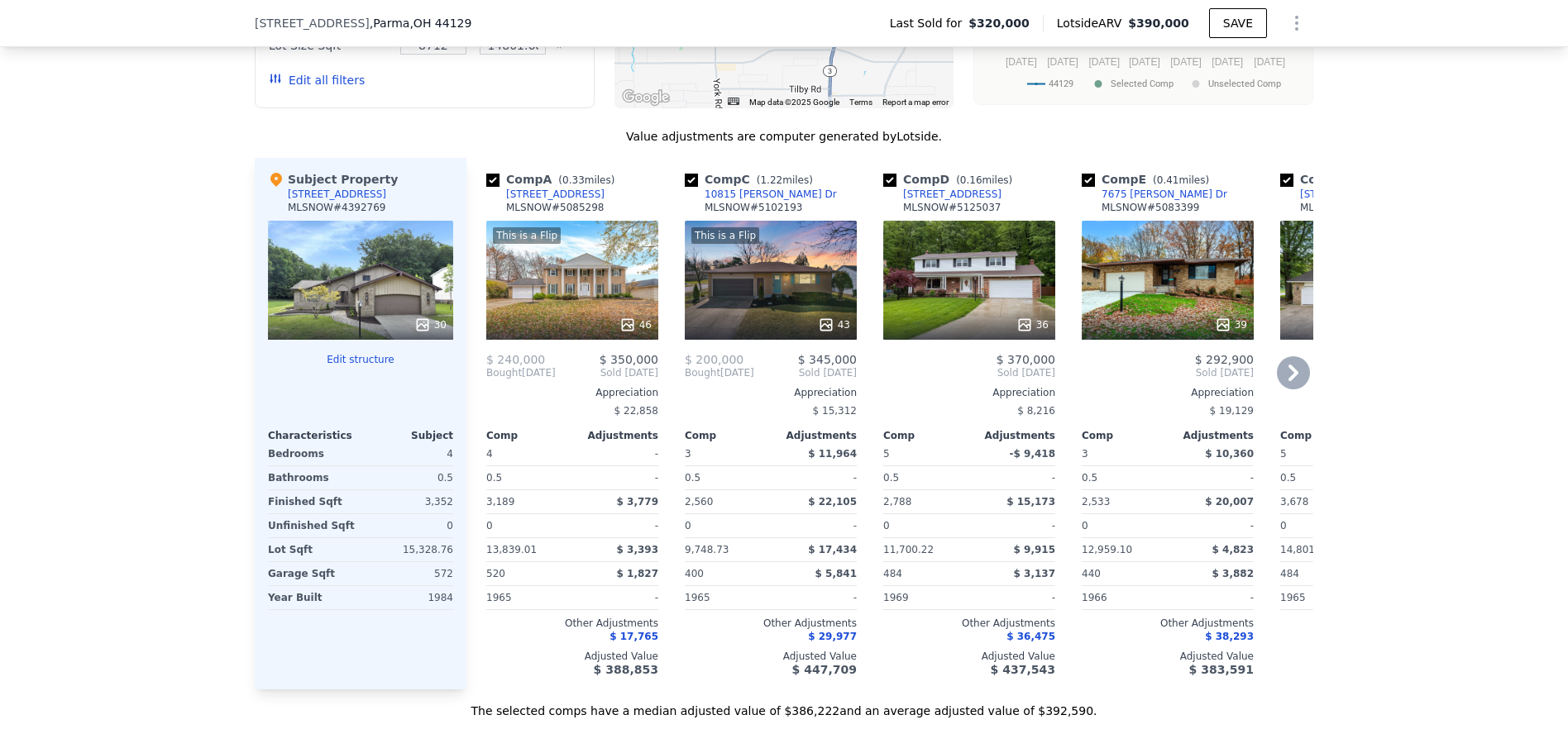
scroll to position [1648, 0]
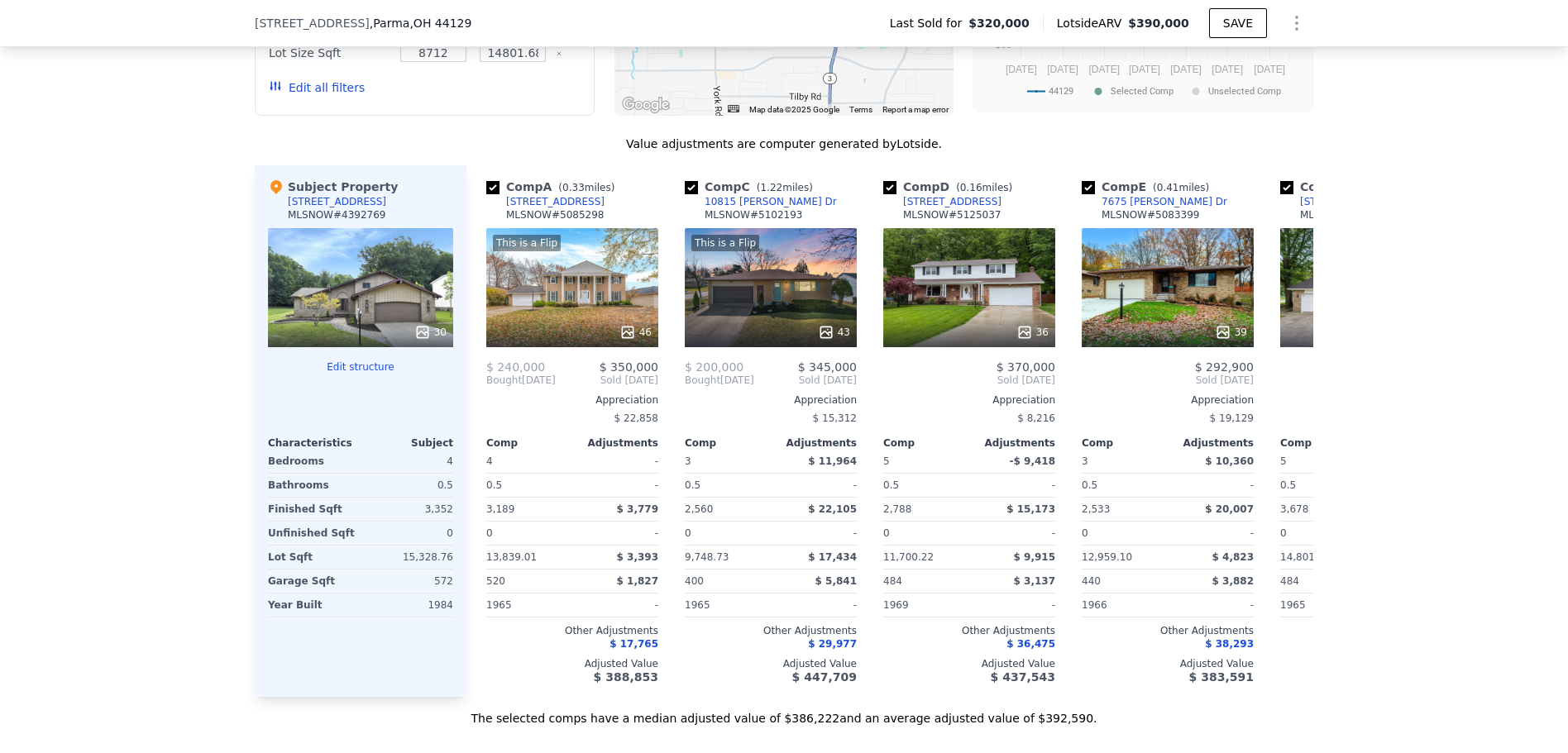
click at [340, 374] on button "Edit structure" at bounding box center [360, 367] width 185 height 13
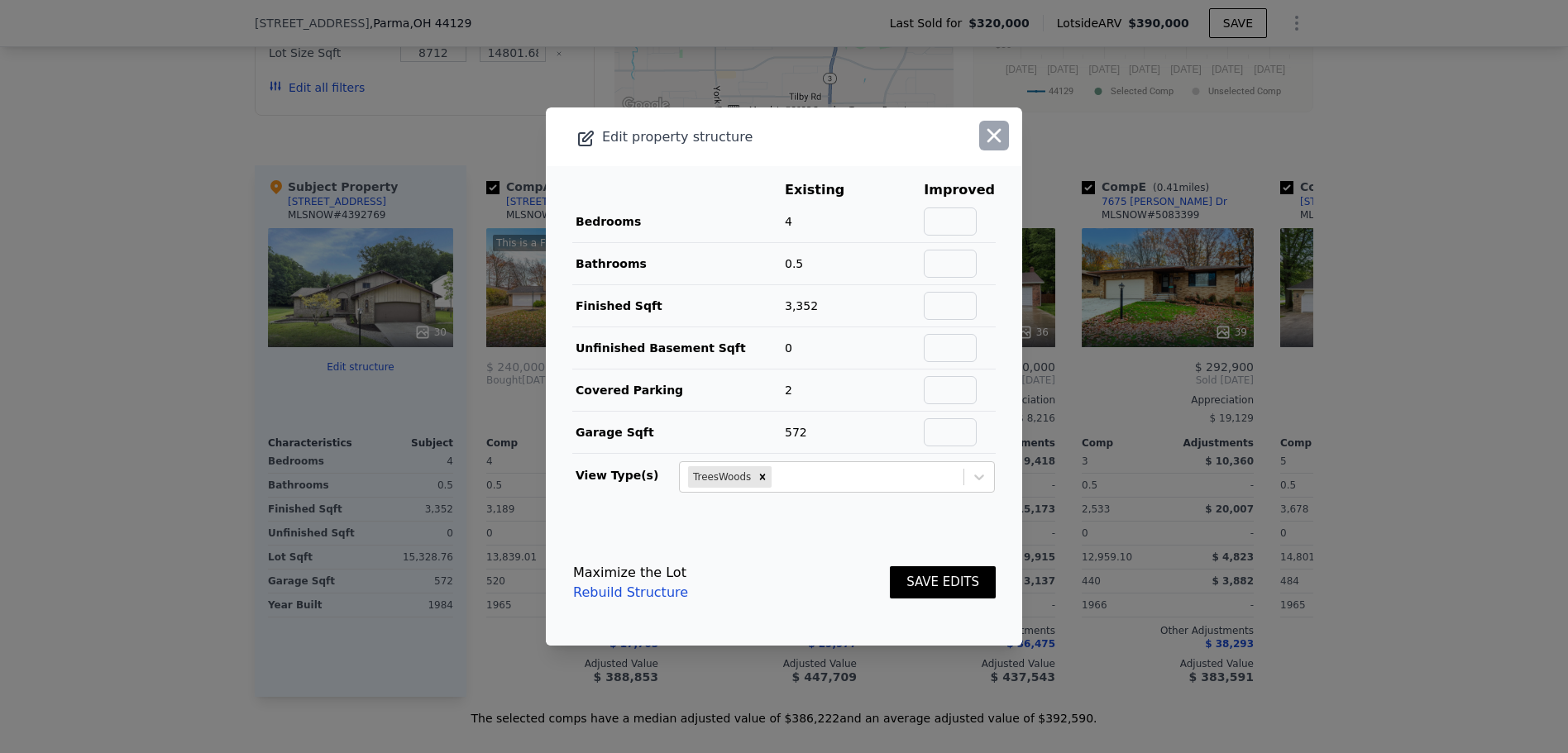
click at [985, 146] on icon "button" at bounding box center [993, 135] width 23 height 23
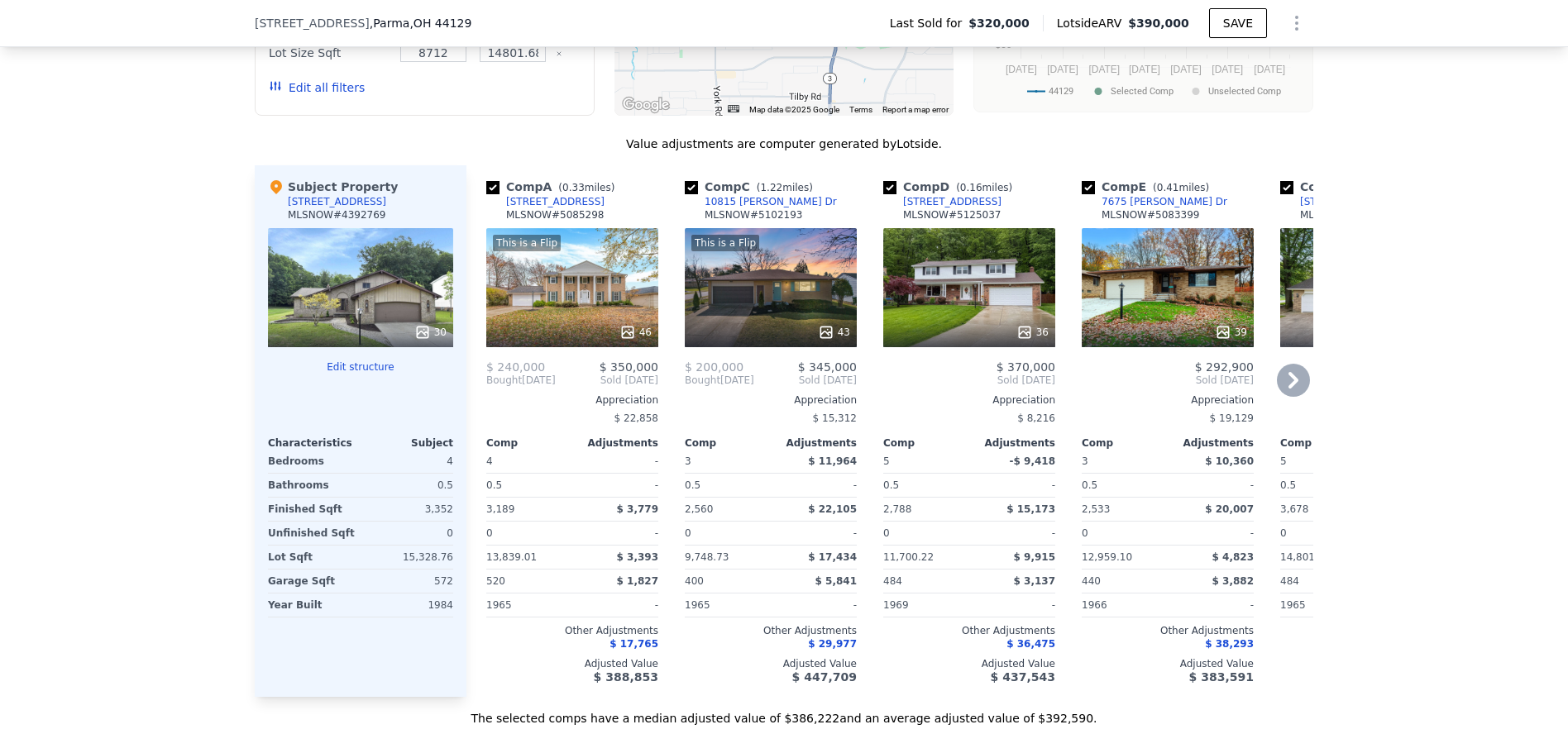
click at [743, 325] on div "This is a Flip 43" at bounding box center [771, 288] width 172 height 120
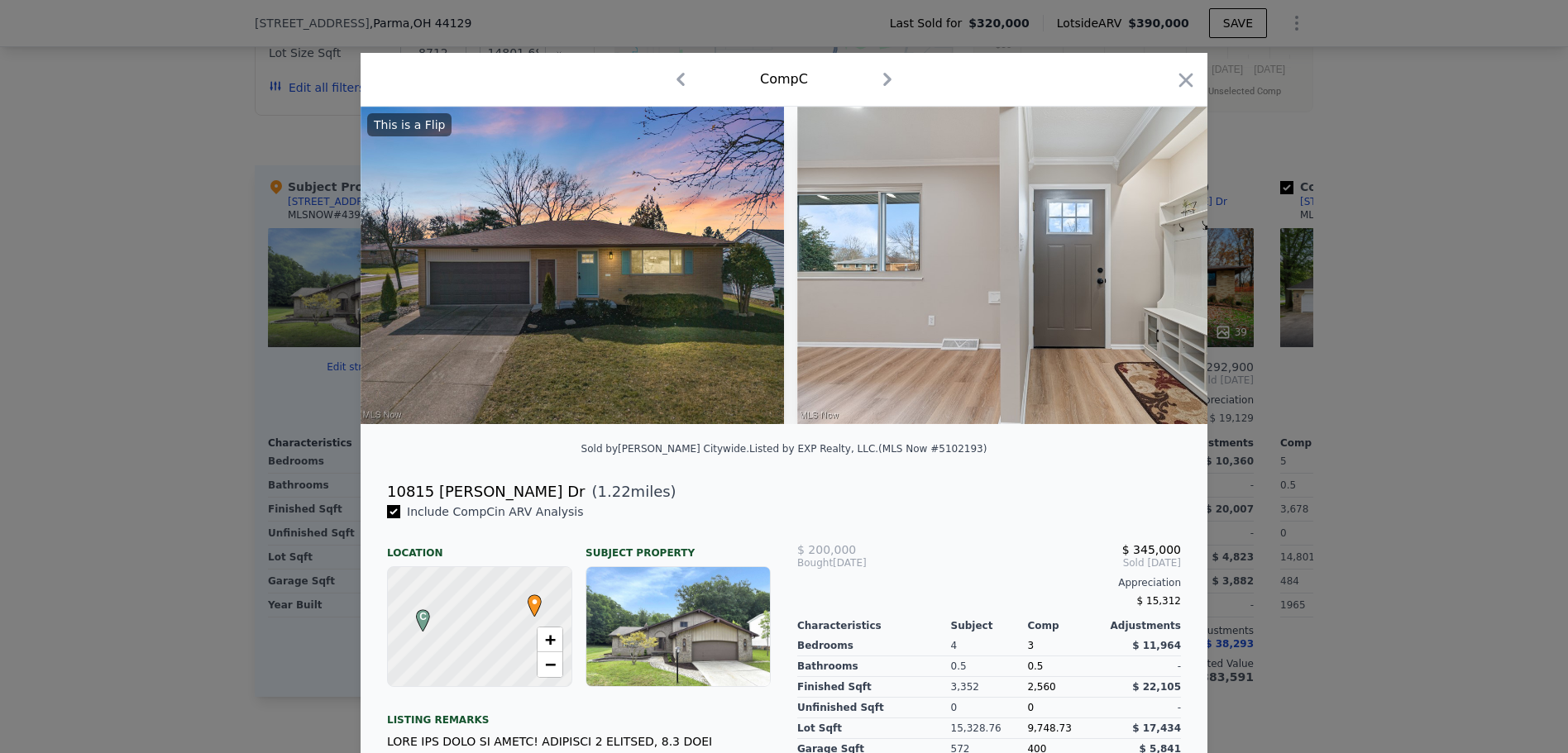
click at [470, 504] on div "10815 [PERSON_NAME] Dr" at bounding box center [486, 491] width 198 height 23
copy div "10815 [PERSON_NAME] Dr"
click at [101, 425] on div at bounding box center [784, 376] width 1568 height 753
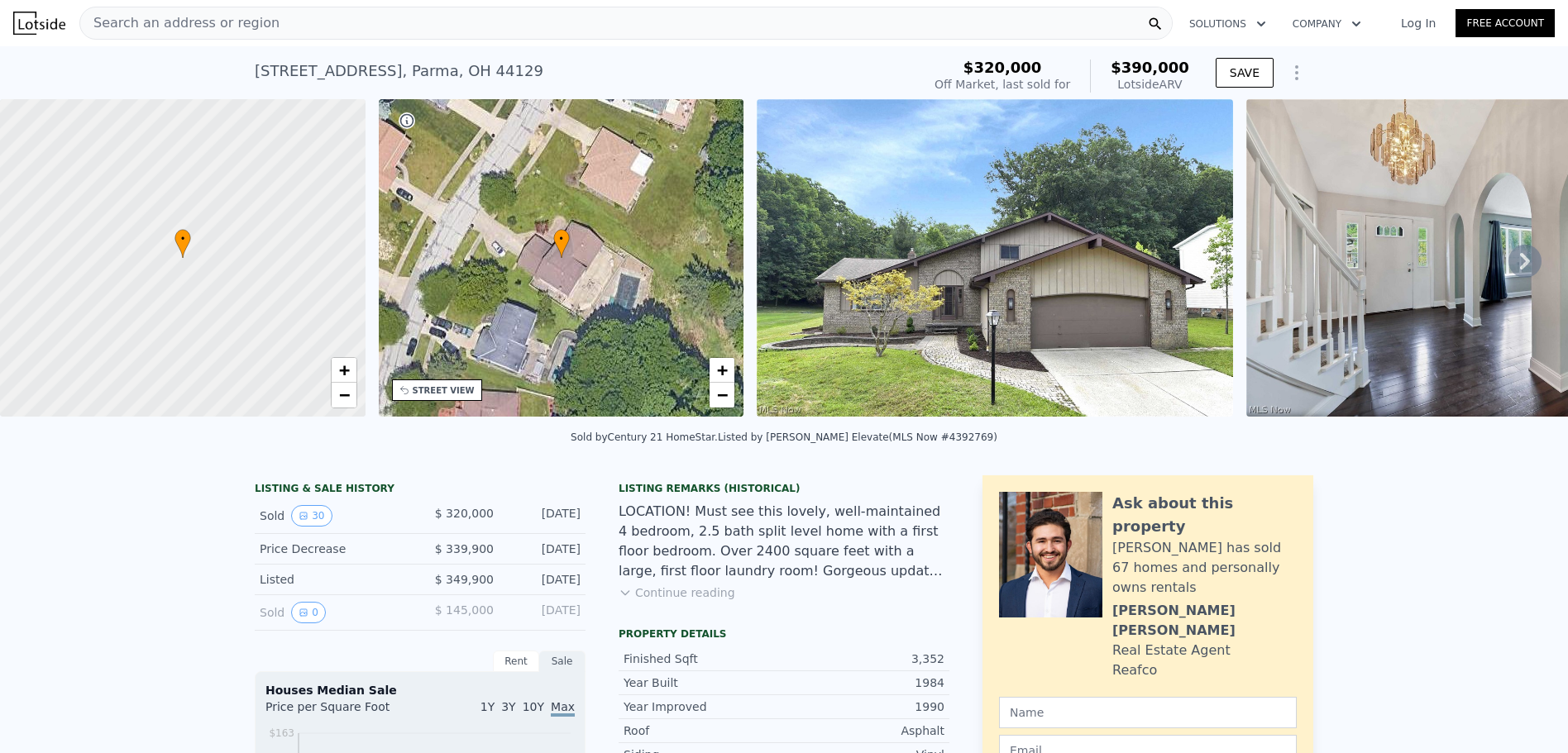
click at [479, 28] on div "Search an address or region" at bounding box center [625, 23] width 1093 height 33
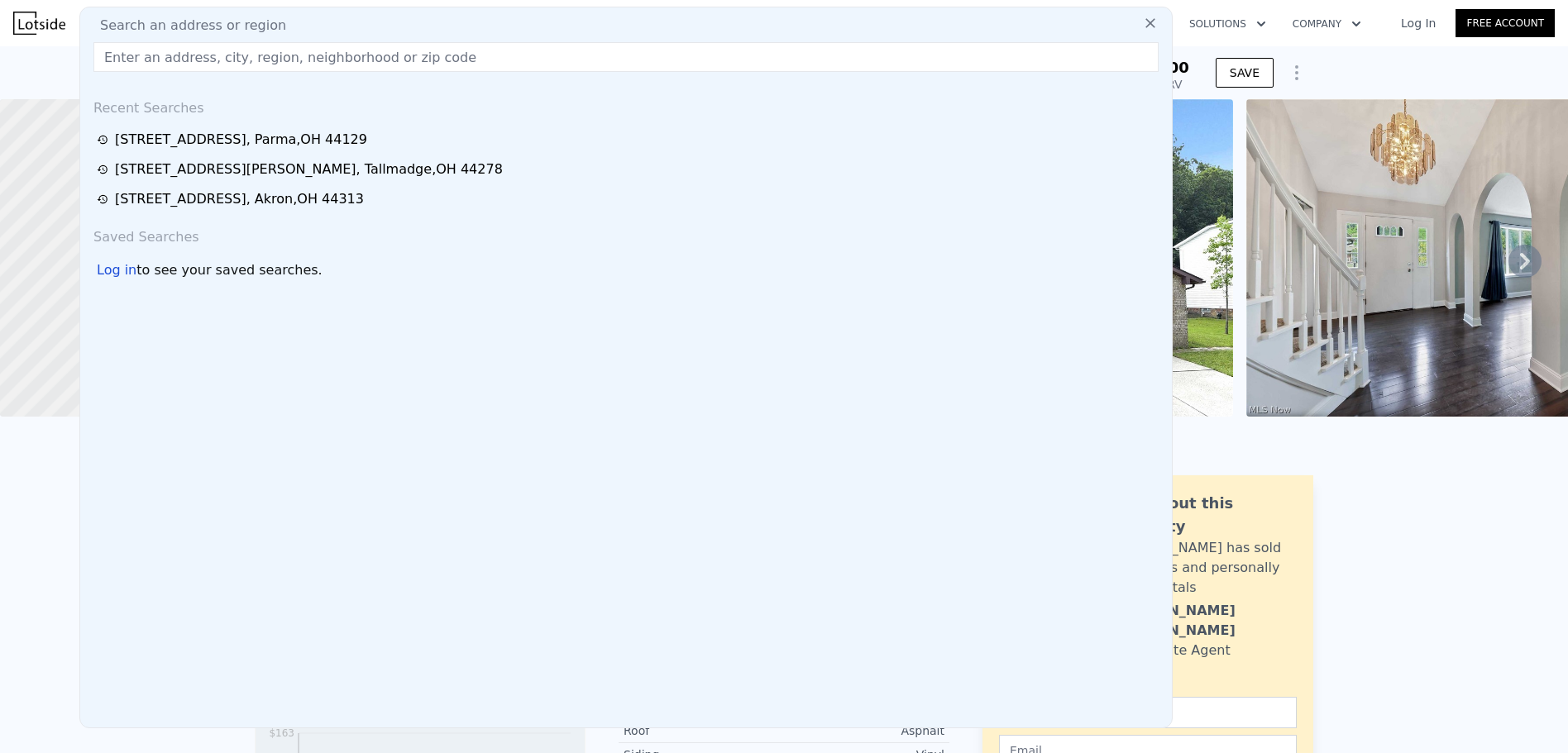
click at [479, 28] on div "Search an address or region" at bounding box center [625, 26] width 1078 height 20
paste input "10815 [PERSON_NAME] Dr"
type input "10815 [PERSON_NAME] Dr"
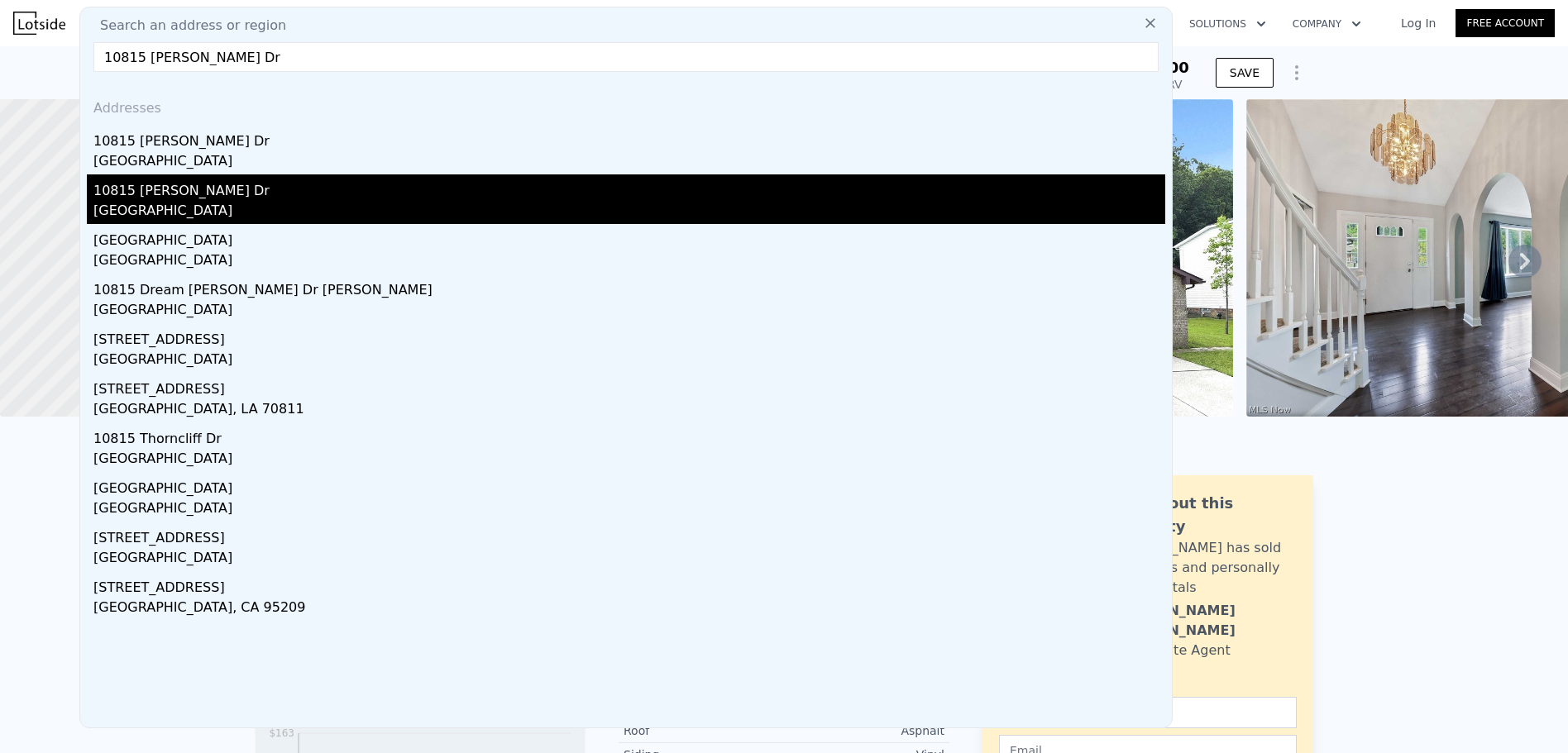
click at [238, 198] on div "10815 [PERSON_NAME] Dr" at bounding box center [629, 188] width 1072 height 27
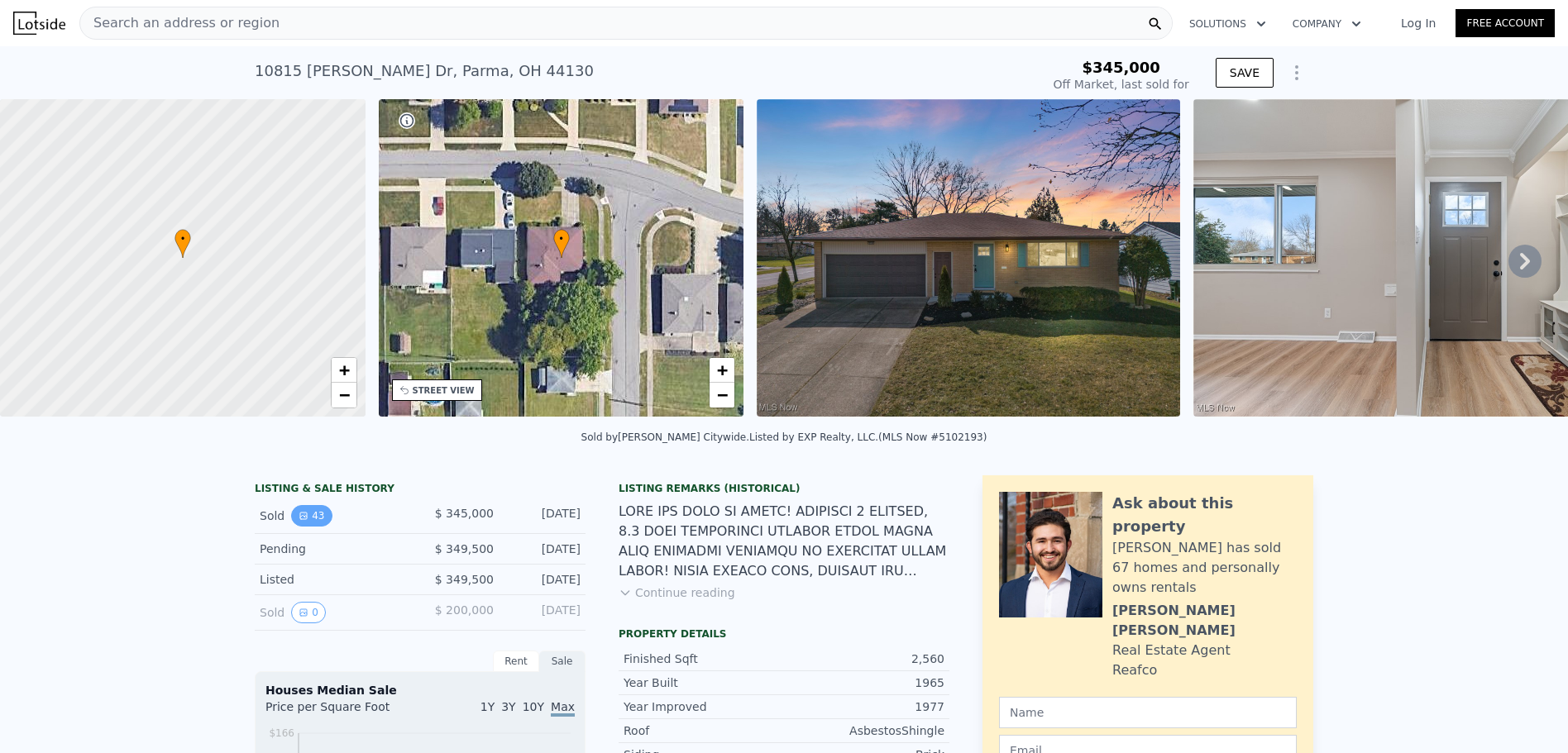
click at [312, 527] on button "43" at bounding box center [311, 516] width 41 height 22
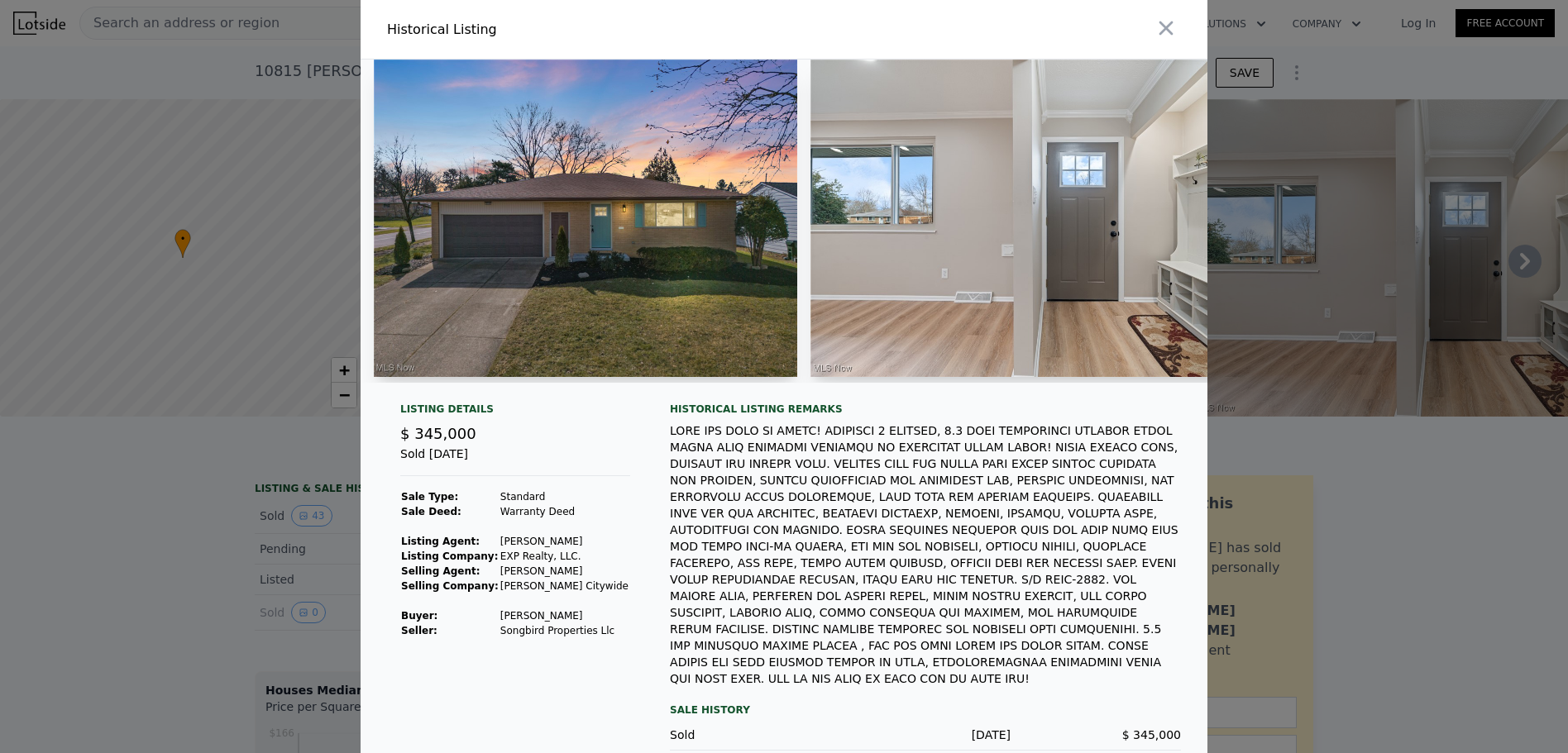
click at [221, 544] on div at bounding box center [784, 376] width 1568 height 753
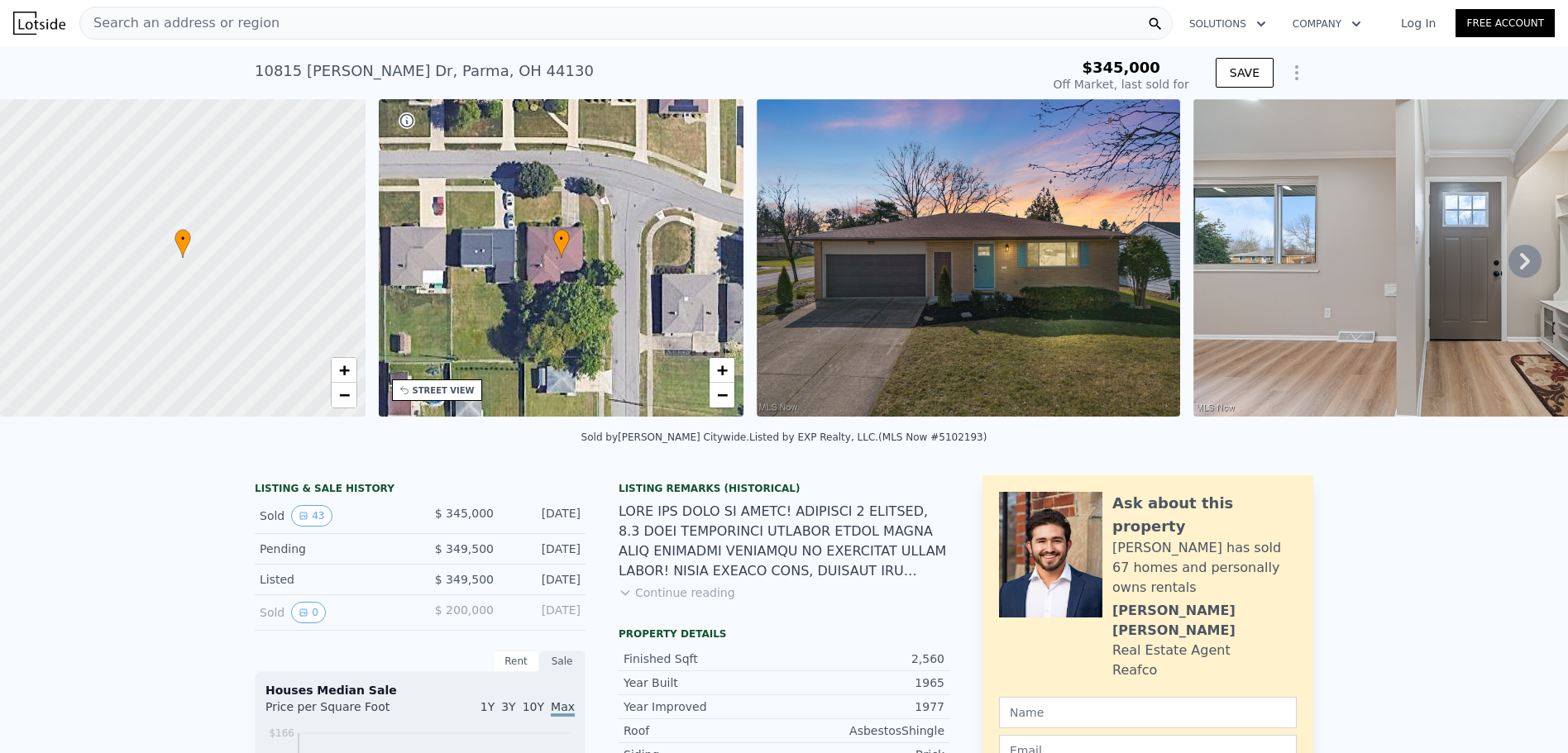
click at [1513, 267] on icon at bounding box center [1525, 261] width 33 height 33
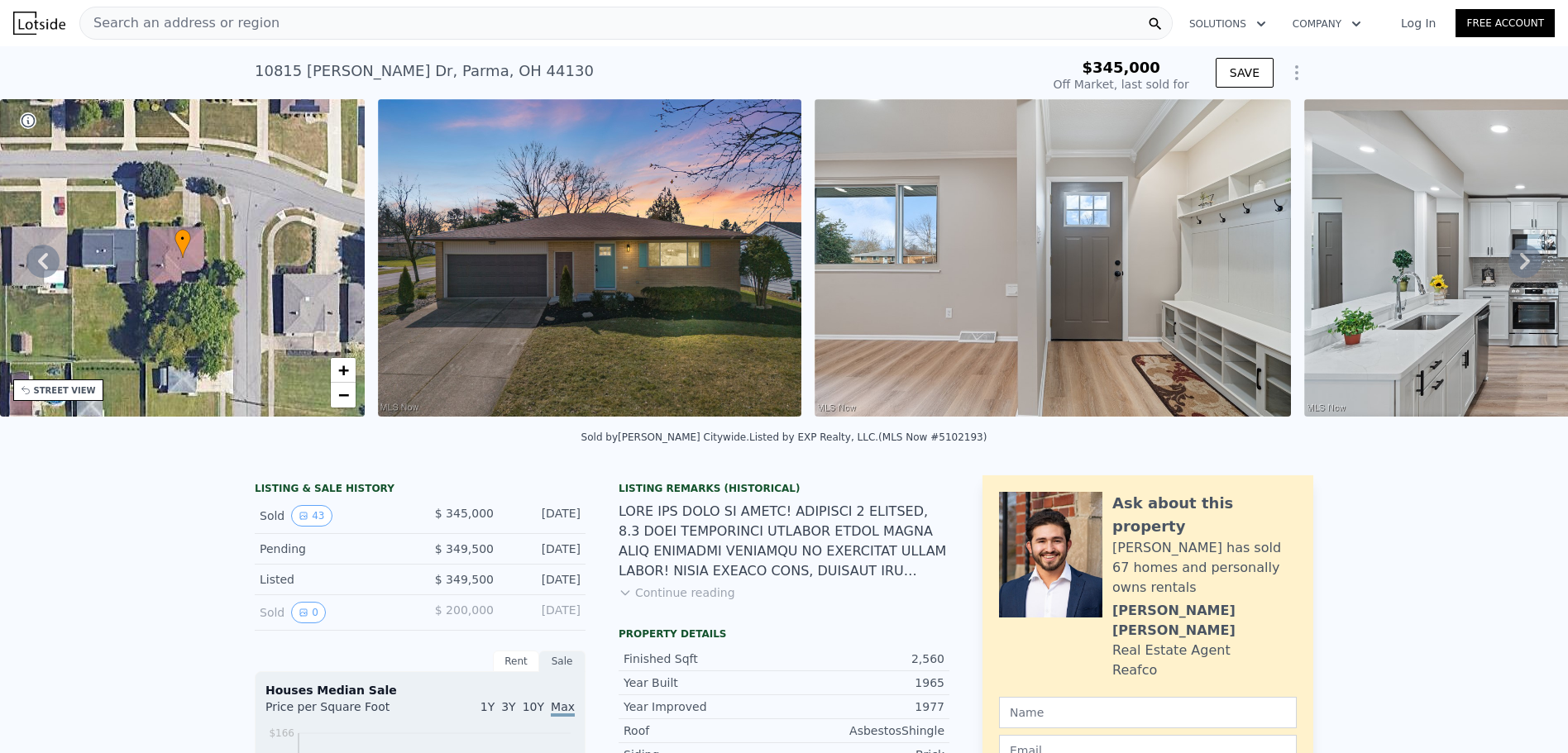
click at [1513, 267] on icon at bounding box center [1525, 261] width 33 height 33
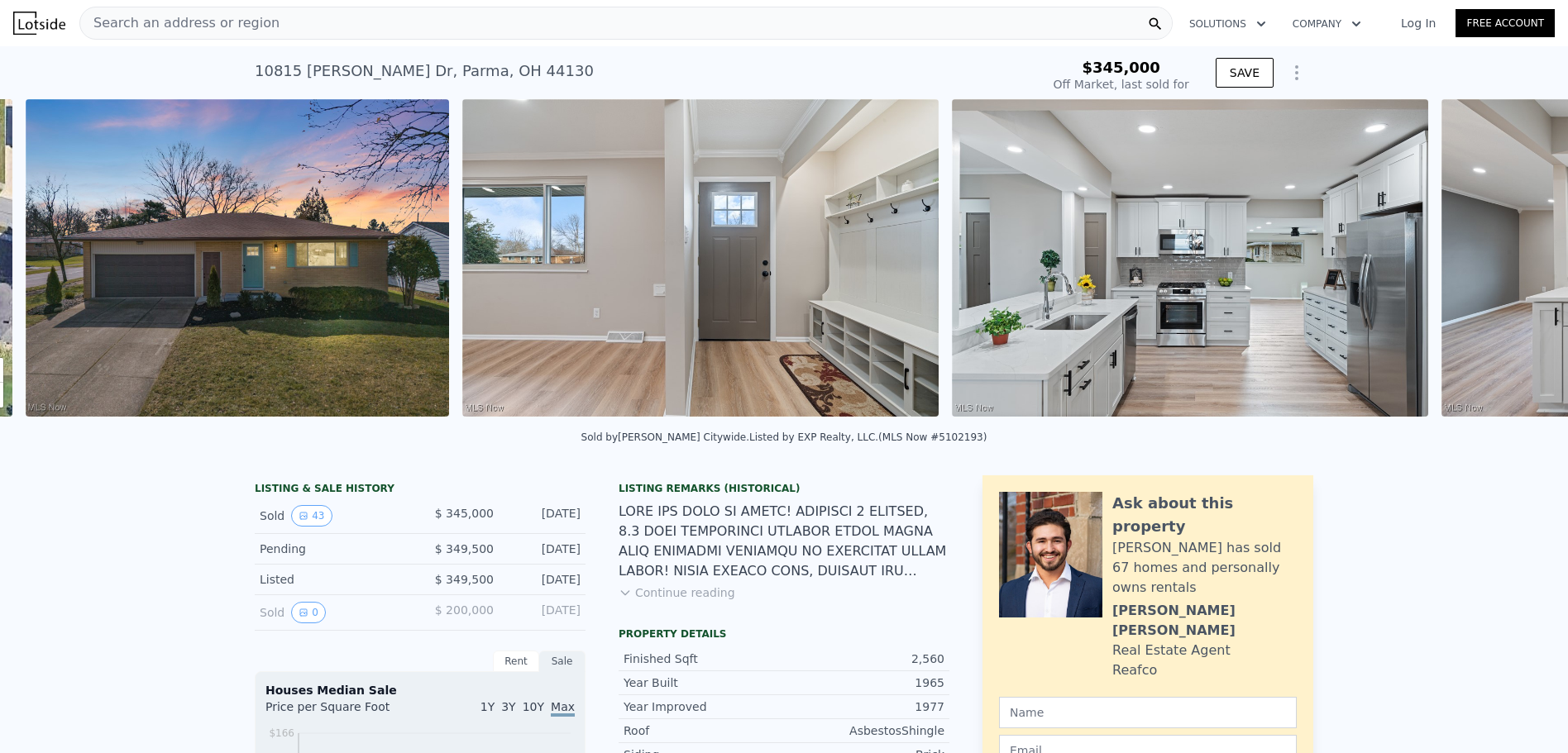
scroll to position [0, 757]
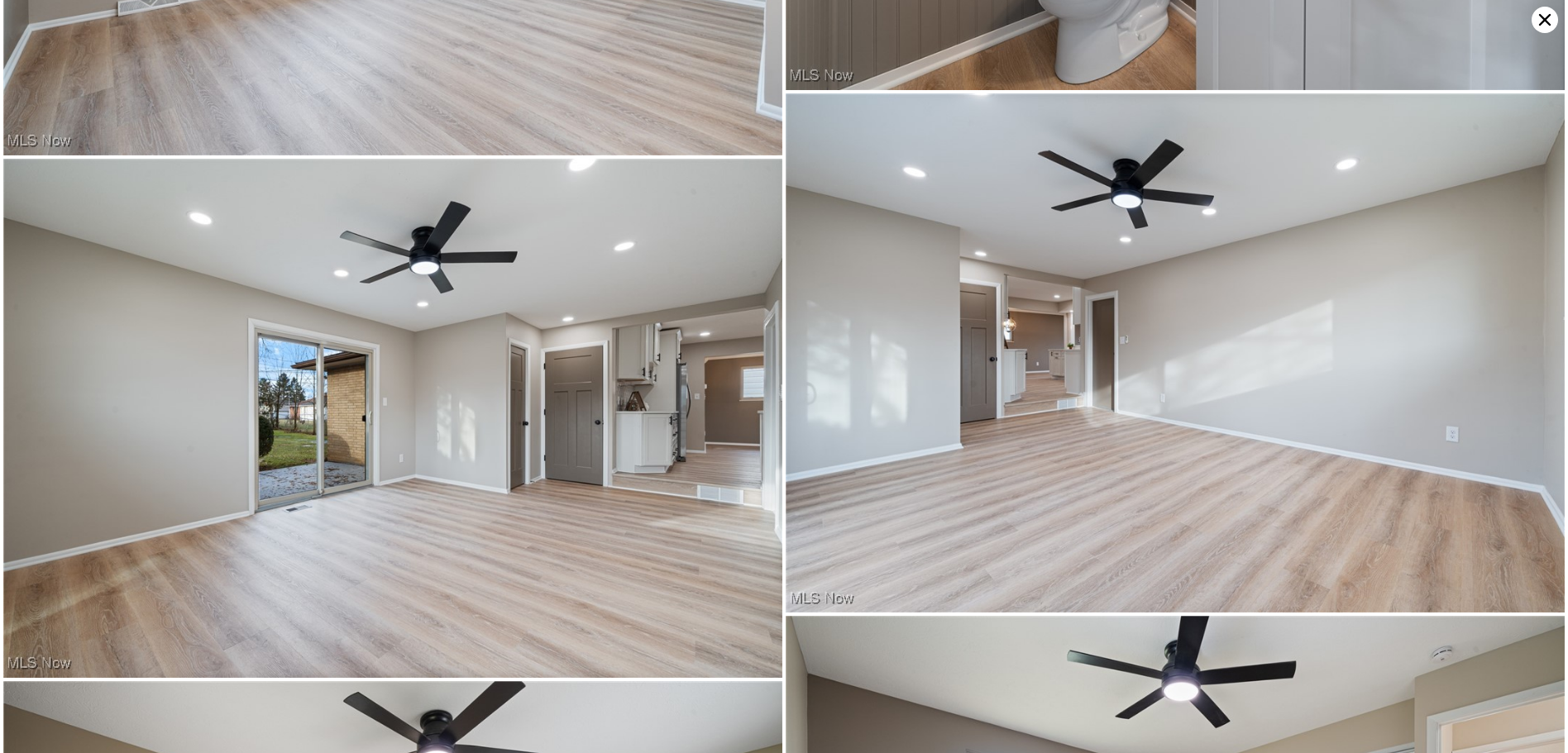
scroll to position [3111, 0]
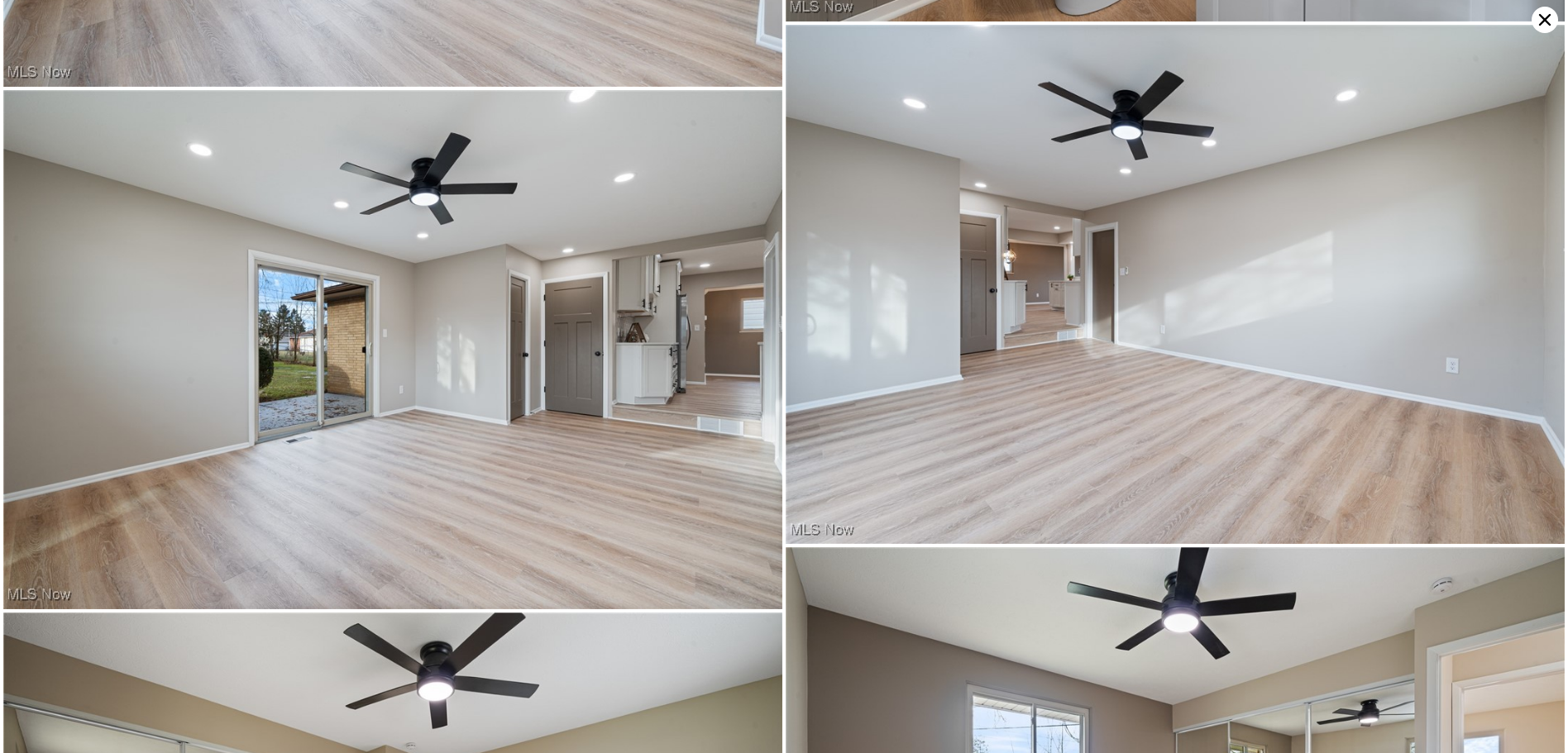
type input "5"
type input "0.5"
type input "2476"
type input "3678"
type input "14801.688"
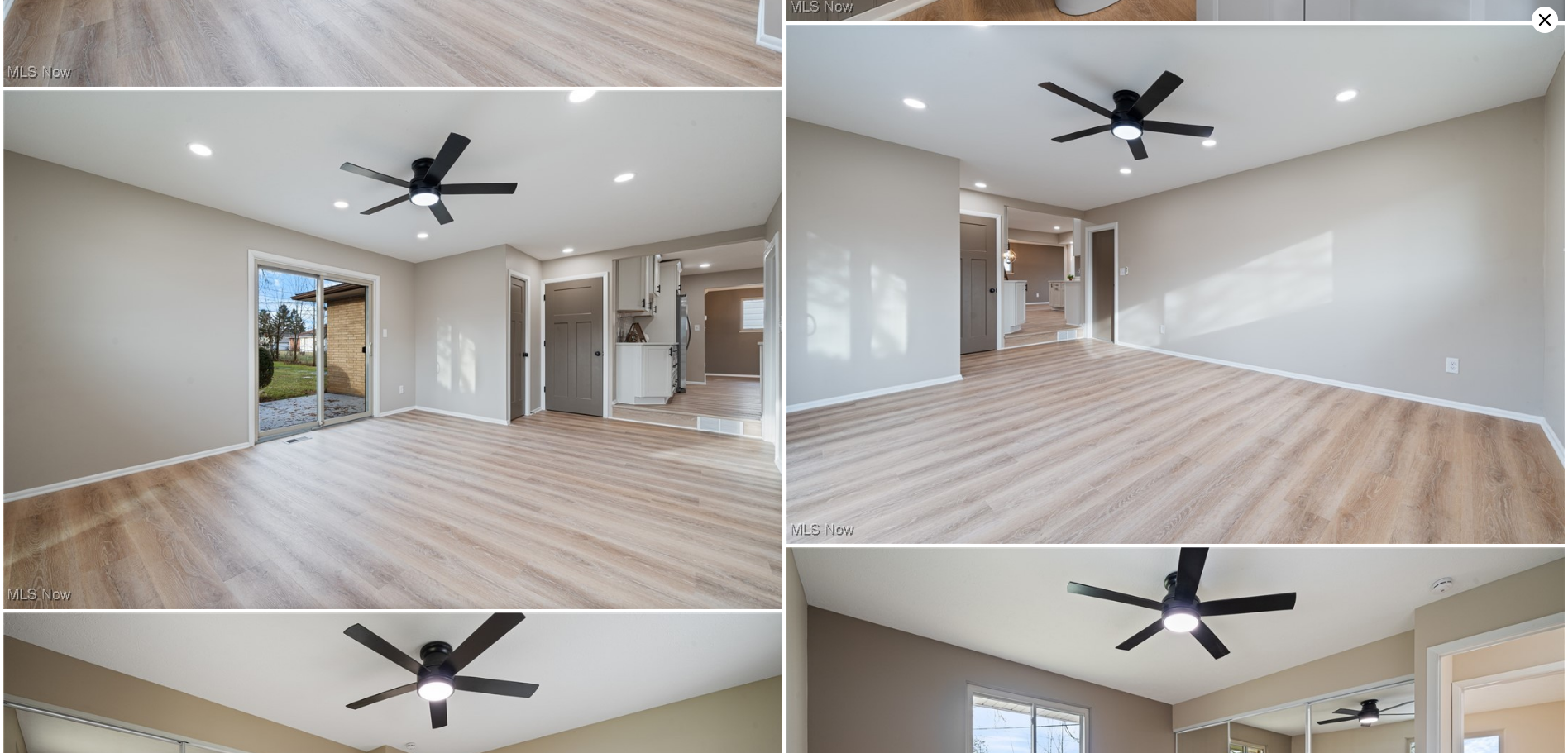
checkbox input "false"
type input "$ 390,000"
type input "$ 28,788"
